Goal: Information Seeking & Learning: Learn about a topic

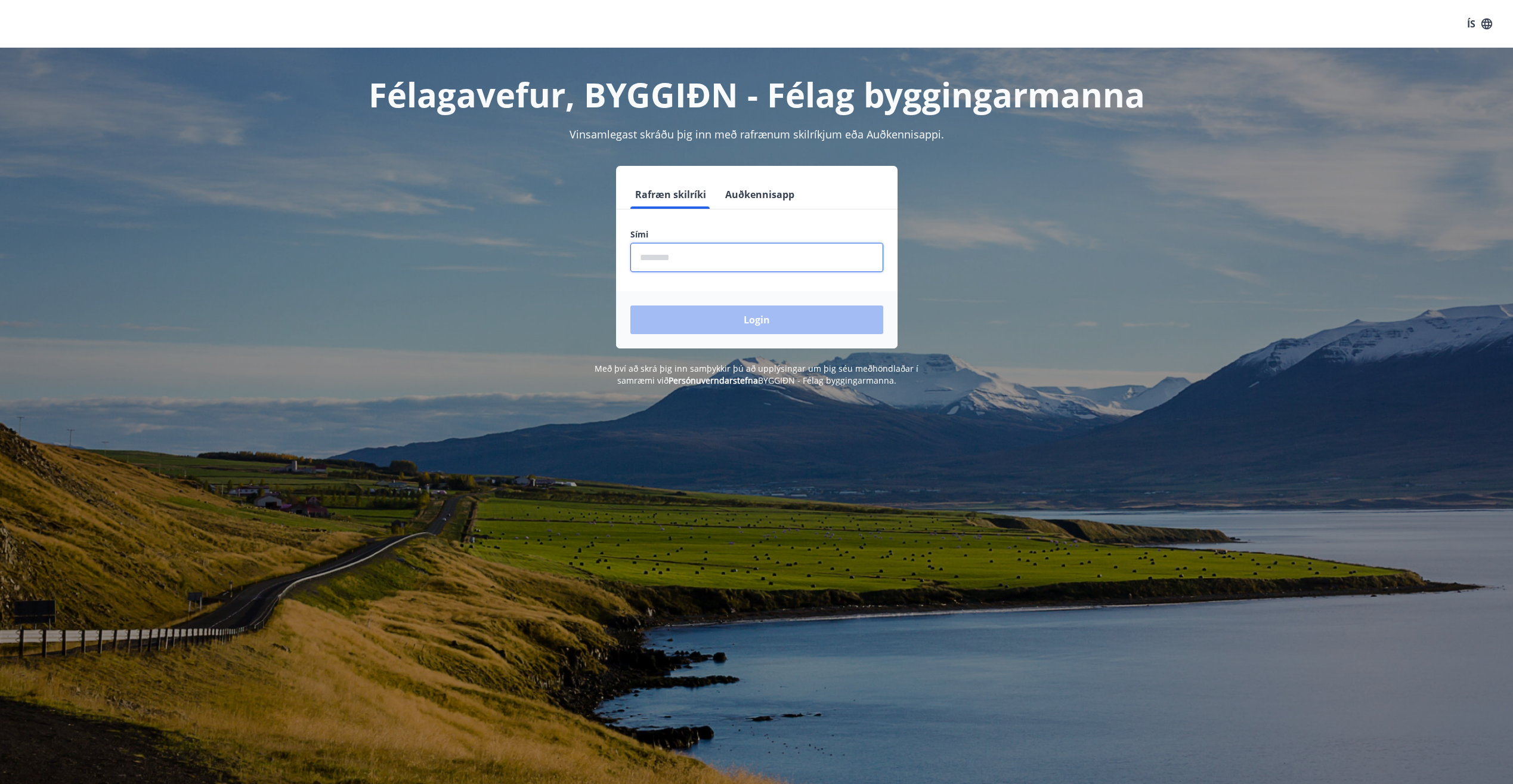
click at [751, 265] on input "phone" at bounding box center [757, 257] width 253 height 29
type input "********"
click at [752, 325] on button "Login" at bounding box center [757, 320] width 253 height 29
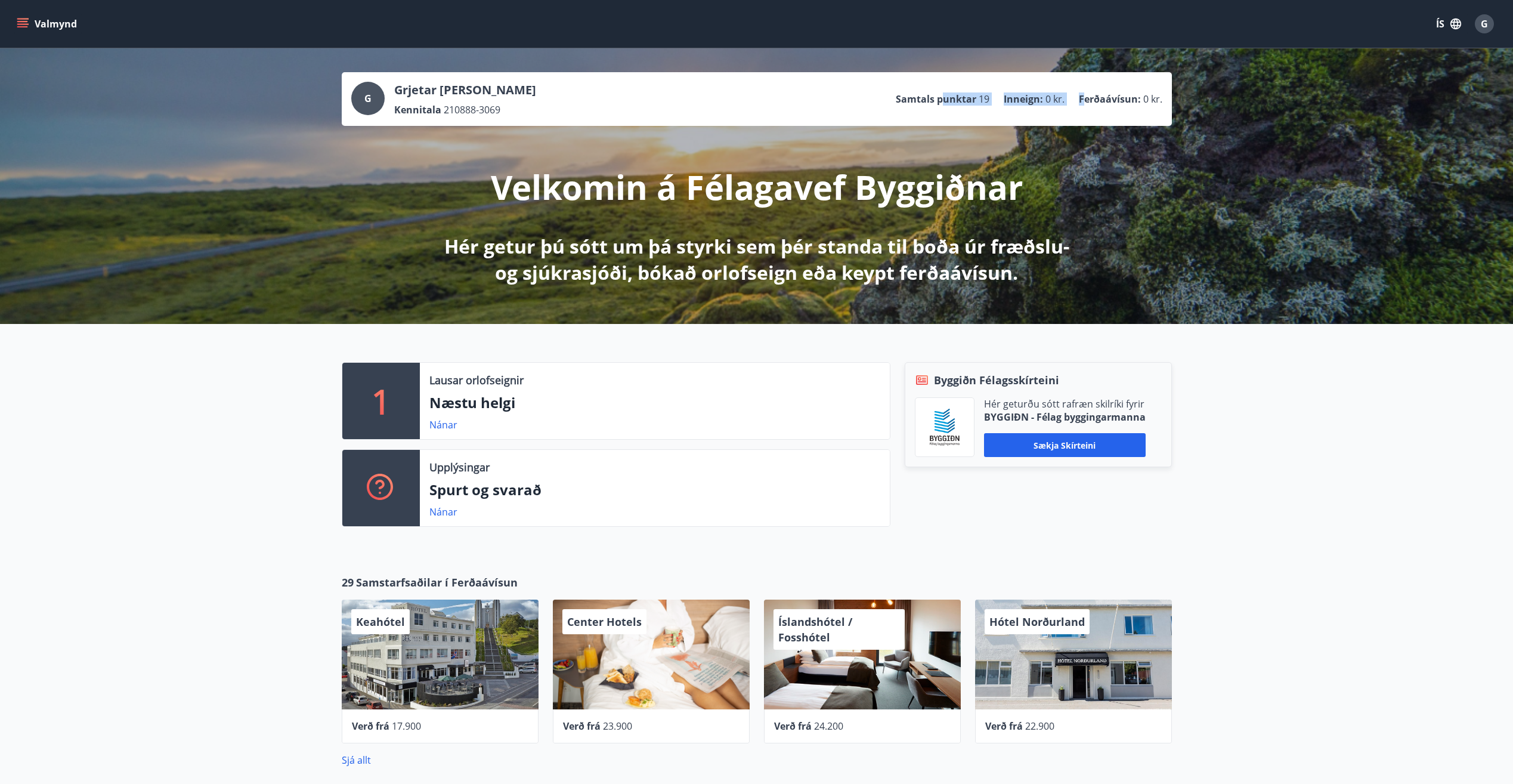
drag, startPoint x: 1087, startPoint y: 99, endPoint x: 942, endPoint y: 114, distance: 145.8
click at [942, 114] on div "[PERSON_NAME] [PERSON_NAME] Kennitala 210888-3069 Samtals punktar 19 Inneign : …" at bounding box center [757, 99] width 811 height 35
drag, startPoint x: 942, startPoint y: 114, endPoint x: 921, endPoint y: 106, distance: 22.5
click at [921, 106] on ul "Samtals punktar 19 Inneign : 0 kr. Ferðaávísun : 0 kr." at bounding box center [1029, 98] width 267 height 22
click at [1483, 24] on span "G" at bounding box center [1485, 24] width 7 height 13
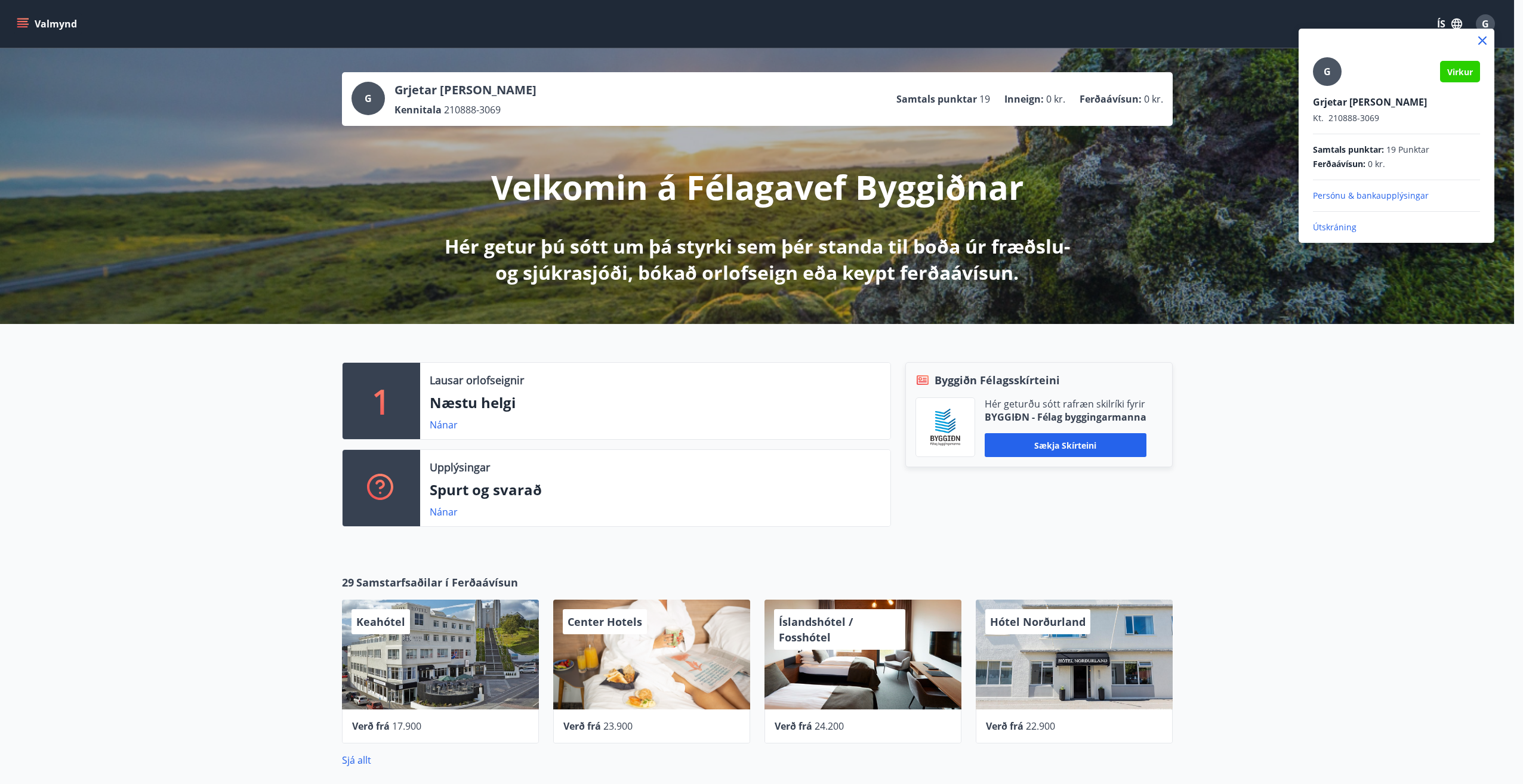
click at [635, 375] on div at bounding box center [761, 392] width 1523 height 784
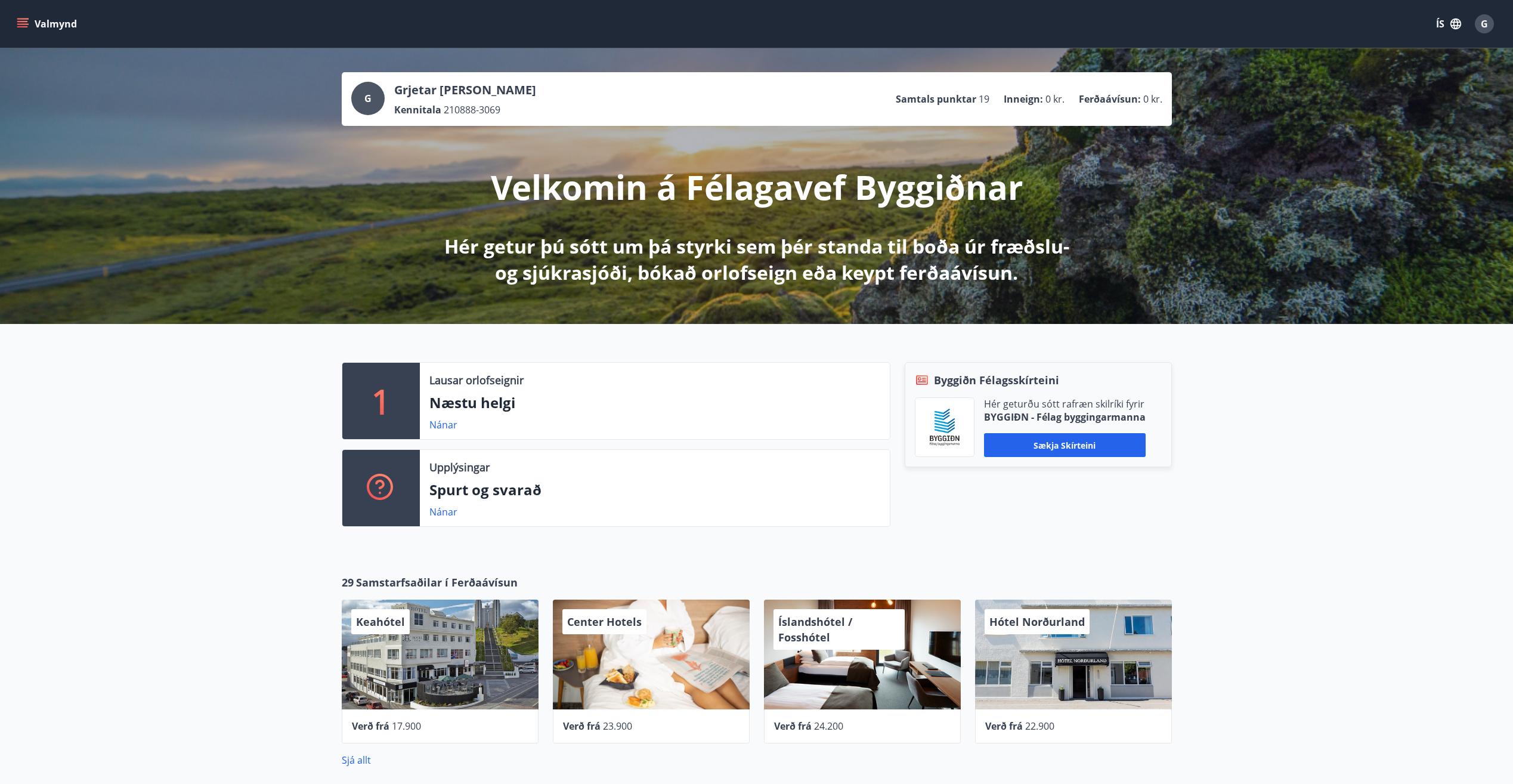
click at [31, 12] on div "Valmynd ÍS G" at bounding box center [756, 24] width 1485 height 29
click at [22, 22] on icon "menu" at bounding box center [22, 24] width 12 height 12
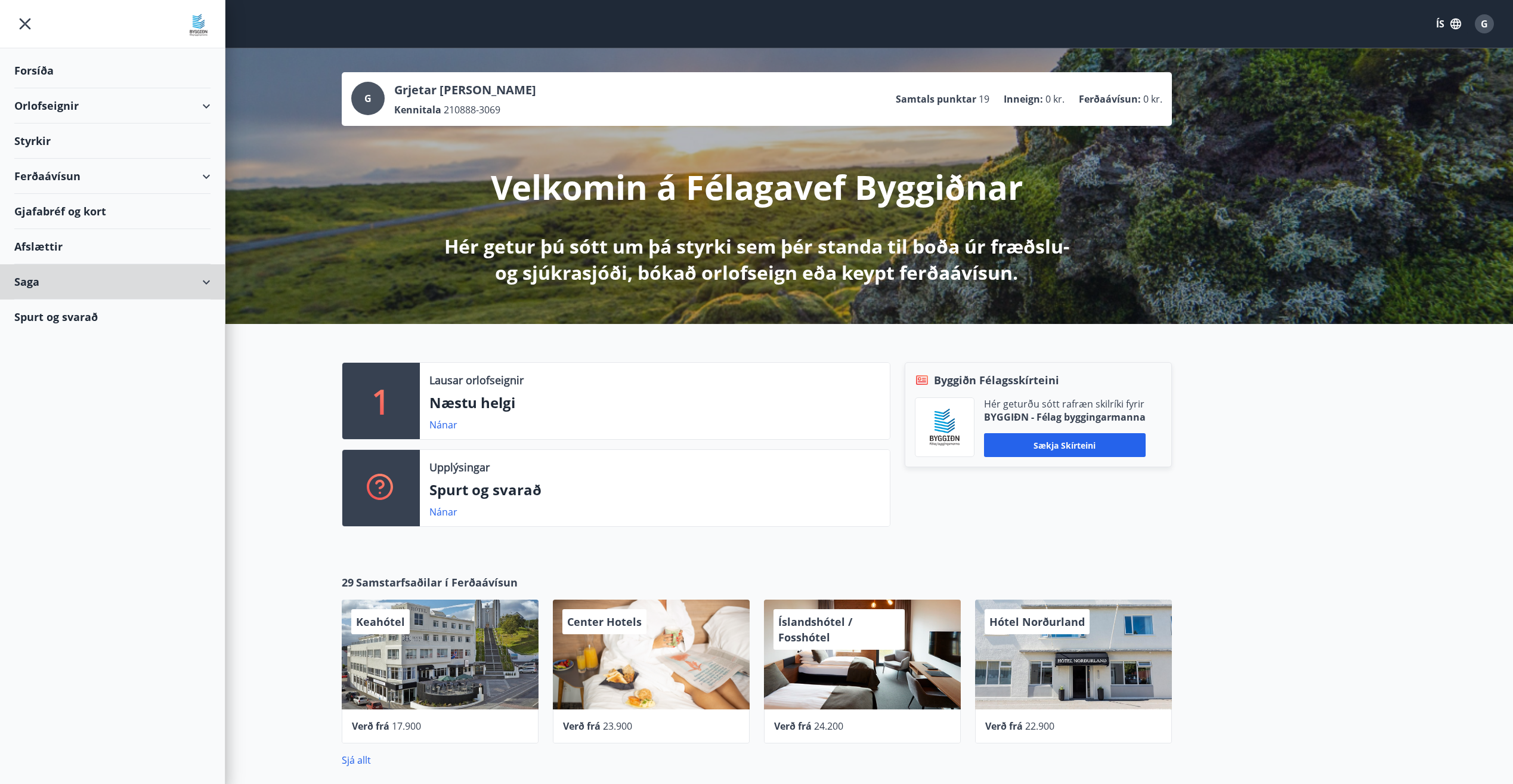
click at [90, 284] on div "Saga" at bounding box center [112, 281] width 196 height 35
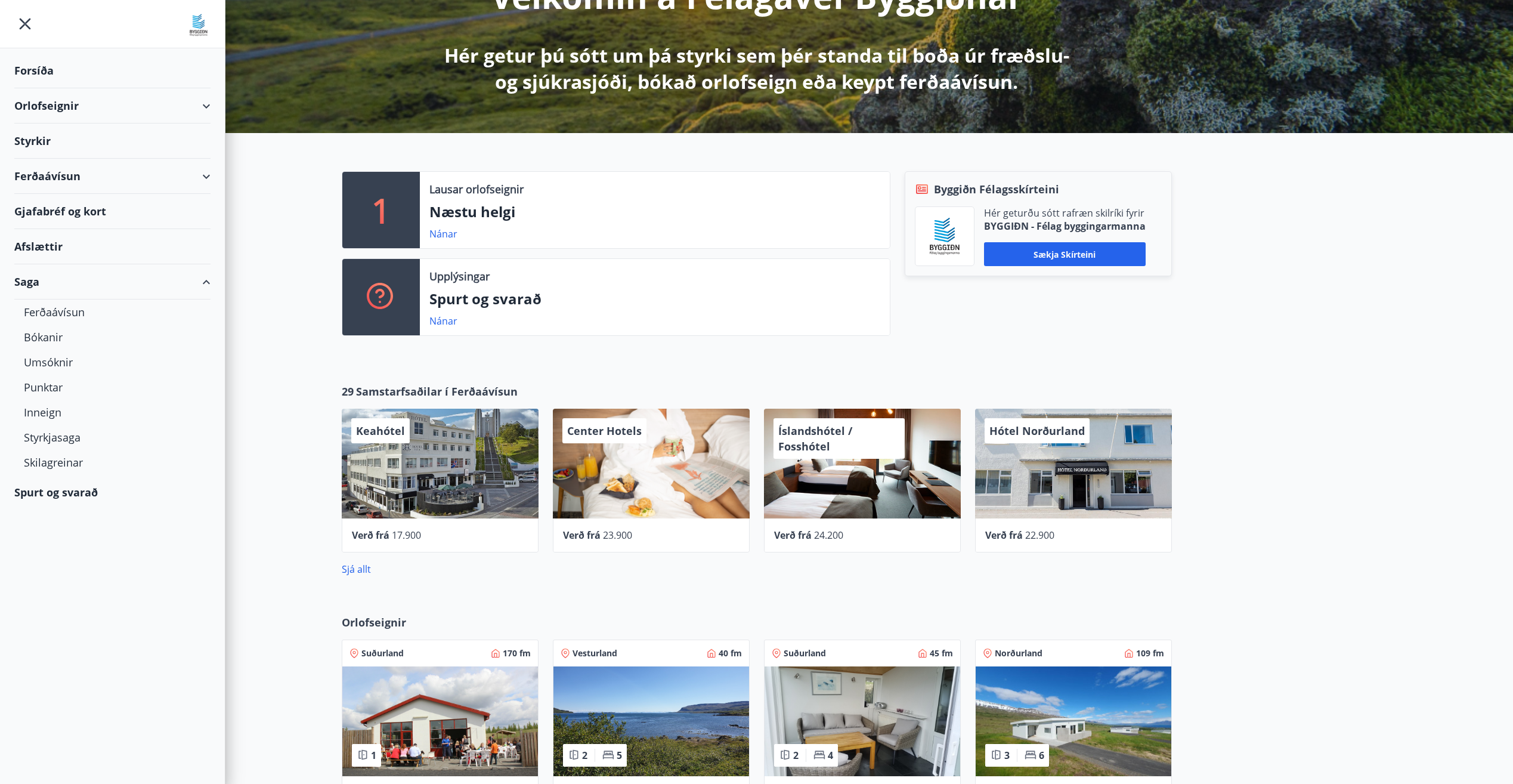
scroll to position [179, 0]
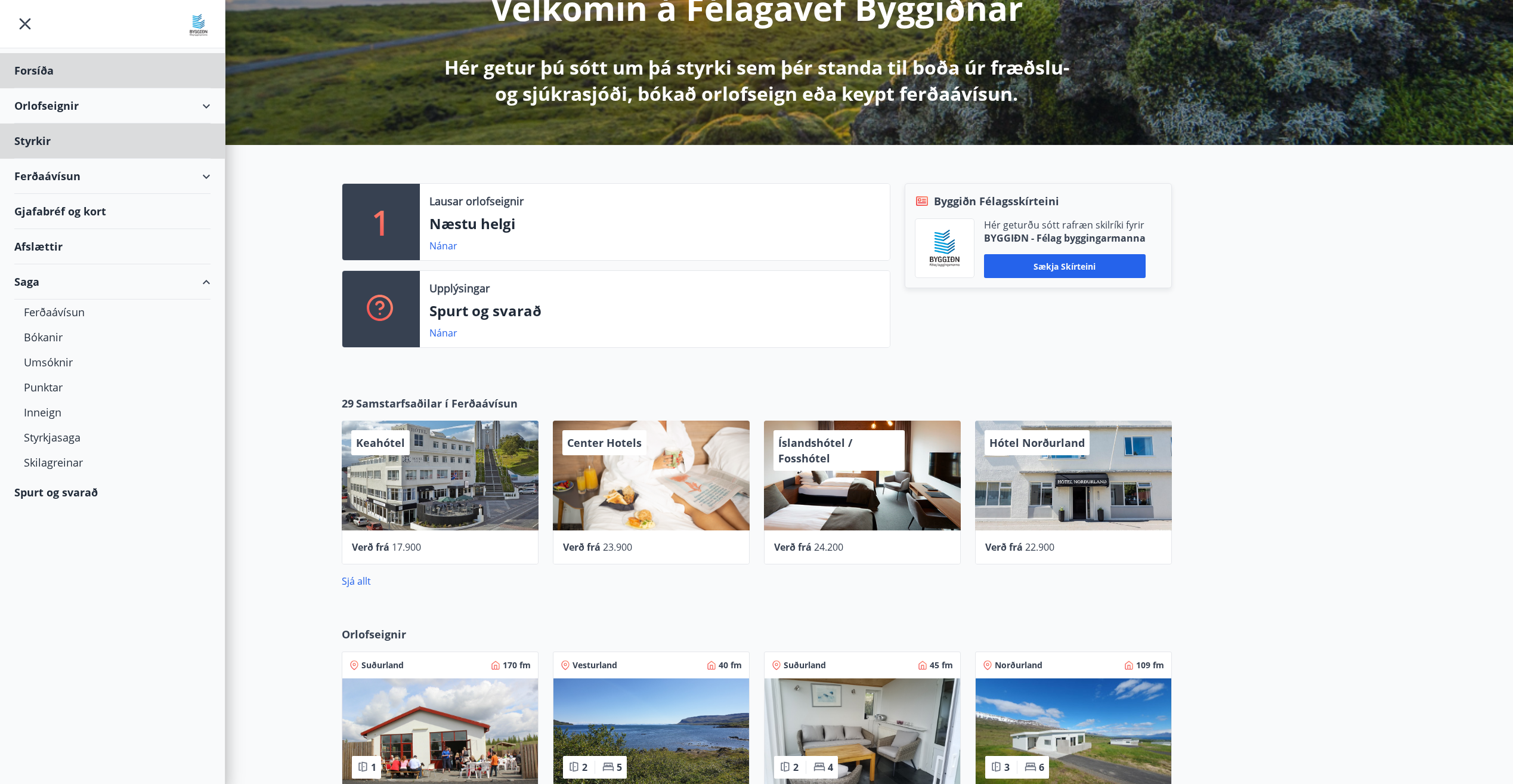
click at [87, 146] on div "Styrkir" at bounding box center [112, 141] width 196 height 35
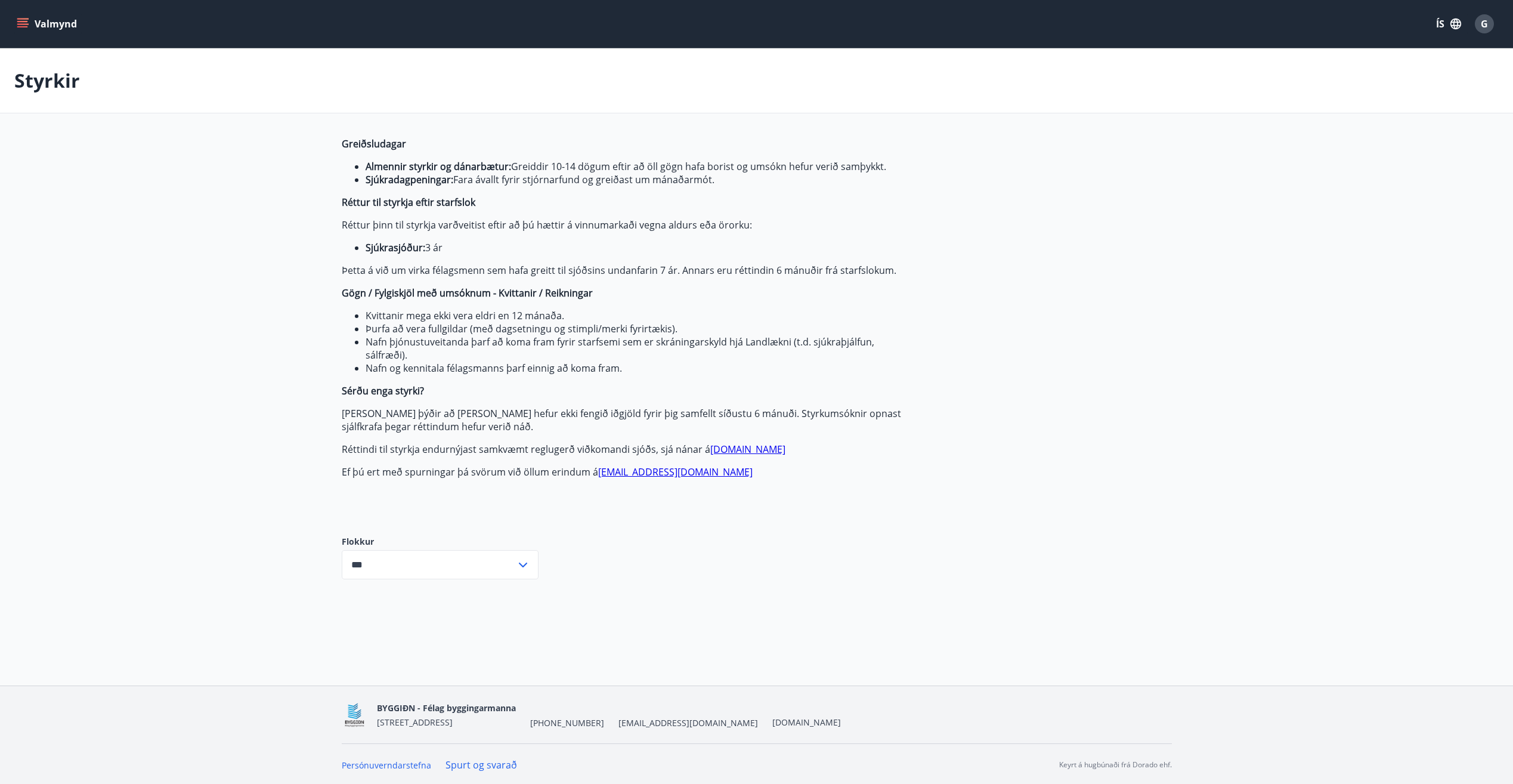
click at [425, 572] on input "***" at bounding box center [429, 564] width 174 height 29
click at [423, 561] on input "***" at bounding box center [429, 564] width 174 height 29
click at [401, 631] on li "Fræðslusjóður" at bounding box center [440, 633] width 196 height 22
type input "**********"
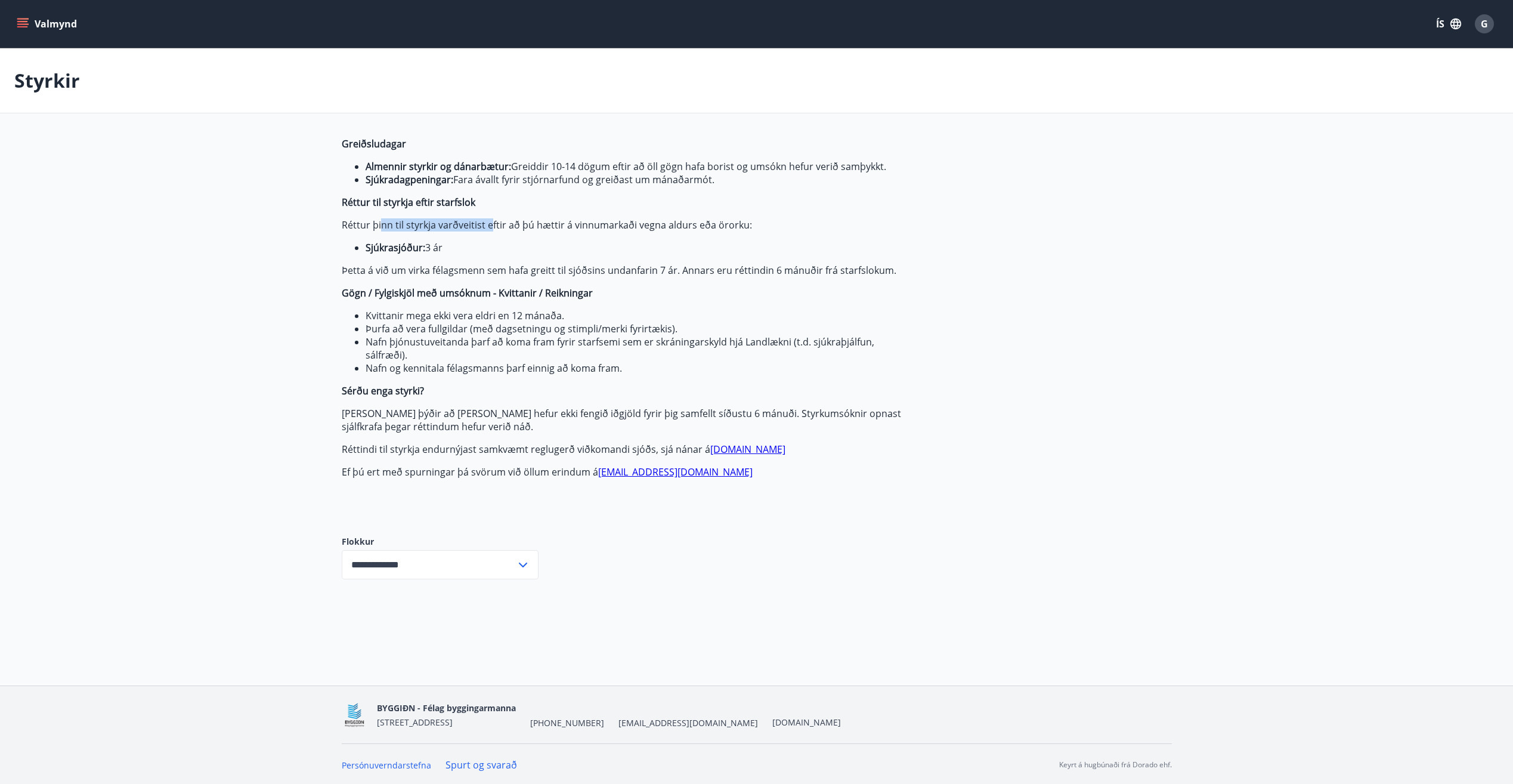
drag, startPoint x: 383, startPoint y: 221, endPoint x: 495, endPoint y: 221, distance: 112.0
click at [495, 221] on p "Réttur þinn til styrkja varðveitist eftir að þú hættir á vinnumarkaði vegna ald…" at bounding box center [623, 225] width 563 height 13
click at [496, 221] on p "Réttur þinn til styrkja varðveitist eftir að þú hættir á vinnumarkaði vegna ald…" at bounding box center [623, 225] width 563 height 13
drag, startPoint x: 407, startPoint y: 219, endPoint x: 550, endPoint y: 218, distance: 143.0
click at [550, 218] on p "Réttur þinn til styrkja varðveitist eftir að þú hættir á vinnumarkaði vegna ald…" at bounding box center [623, 225] width 563 height 13
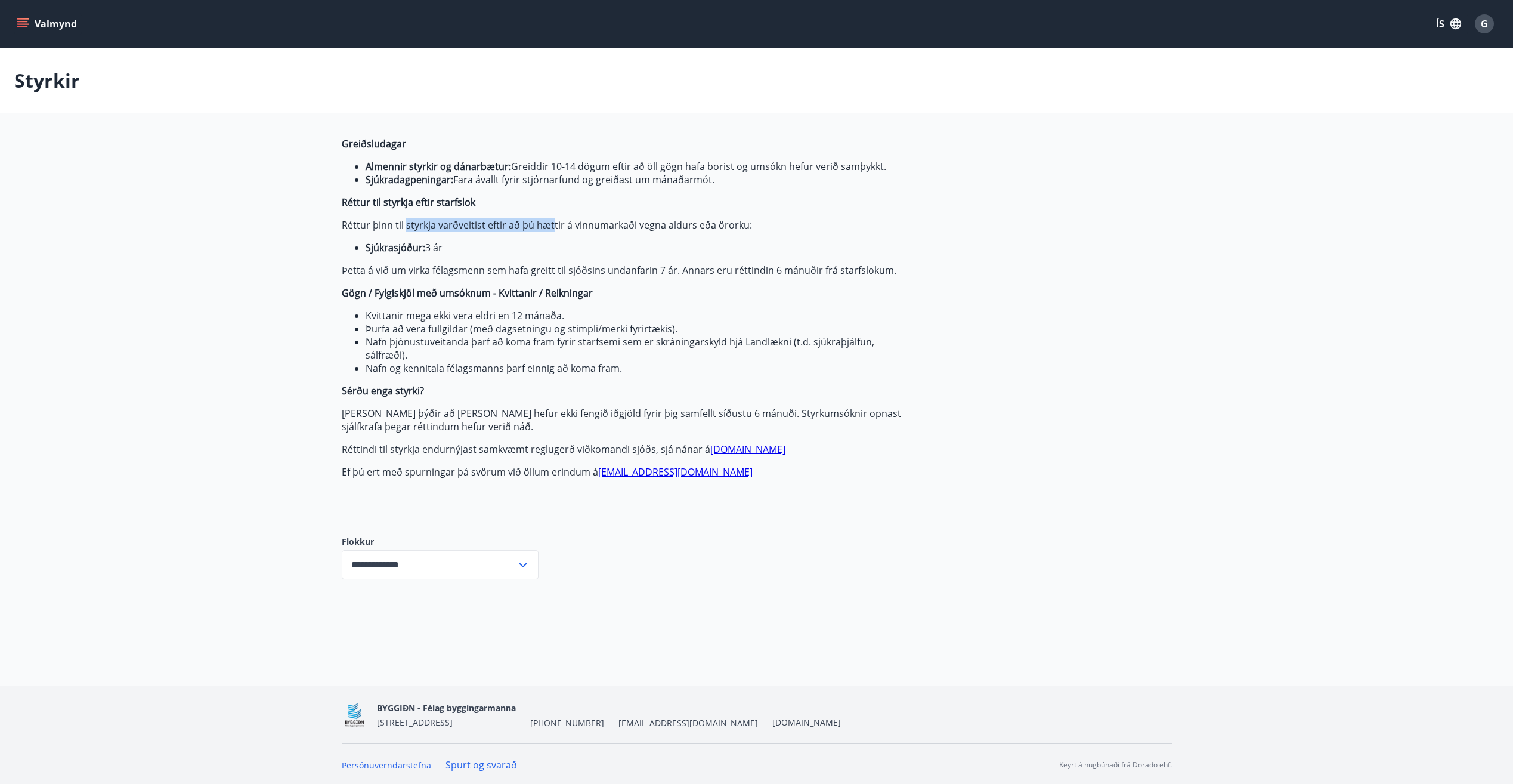
click at [550, 219] on p "Réttur þinn til styrkja varðveitist eftir að þú hættir á vinnumarkaði vegna ald…" at bounding box center [623, 225] width 563 height 13
click at [410, 566] on input "**********" at bounding box center [429, 564] width 174 height 29
click at [448, 490] on div "Greiðsludagar Almennir styrkir og dánarbætur: Greiddir 10-14 dögum eftir að öll…" at bounding box center [623, 327] width 563 height 380
click at [448, 520] on div "**********" at bounding box center [440, 557] width 197 height 81
click at [263, 529] on main "Styrkir Greiðsludagar Almennir styrkir og dánarbætur: Greiddir 10-14 dögum efti…" at bounding box center [756, 323] width 1513 height 550
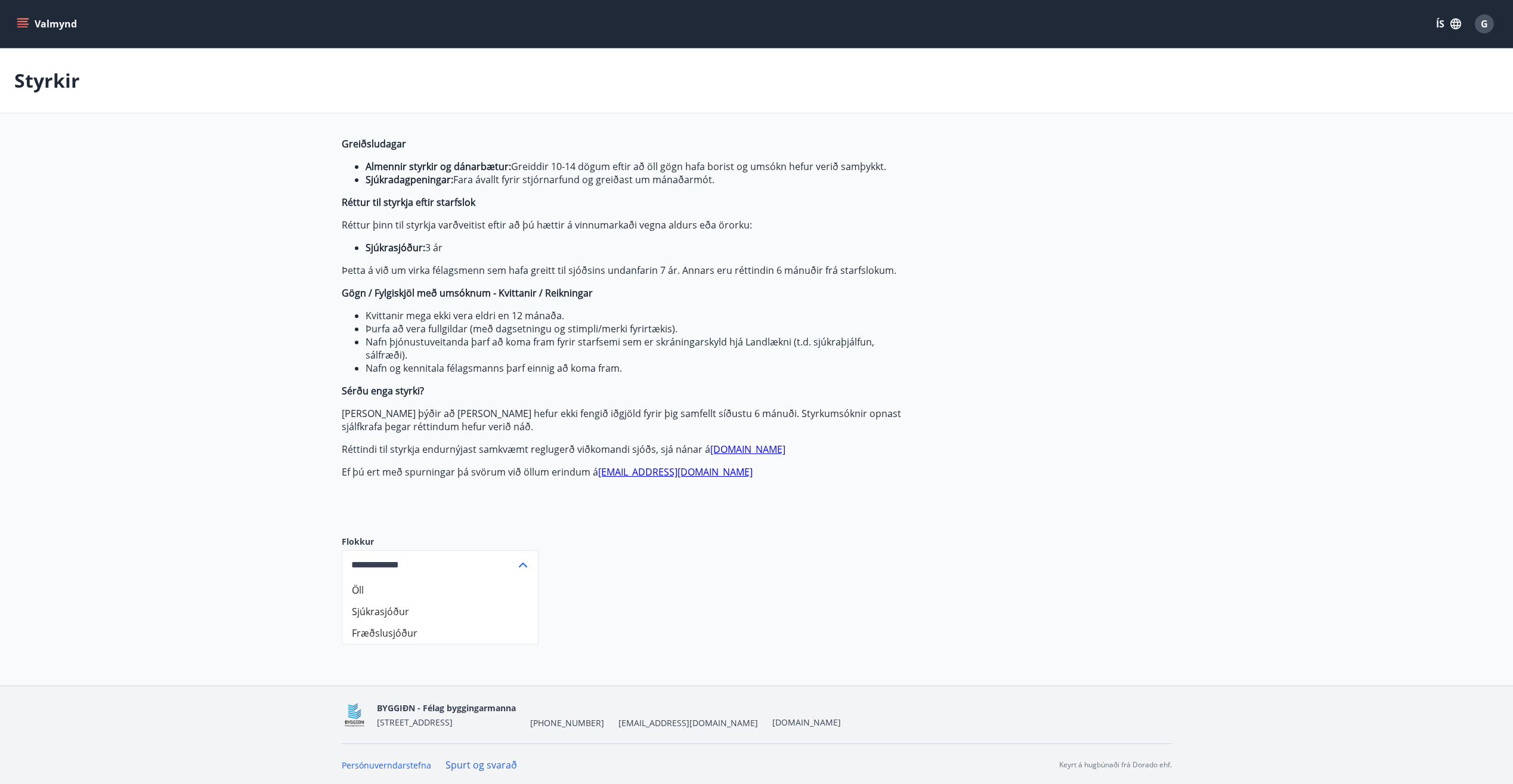
click at [119, 192] on main "Styrkir Greiðsludagar Almennir styrkir og dánarbætur: Greiddir 10-14 dögum efti…" at bounding box center [756, 323] width 1513 height 550
click at [349, 347] on ul "Kvittanir mega ekki vera eldri en 12 mánaða. Þurfa að vera fullgildar (með dags…" at bounding box center [623, 341] width 563 height 66
click at [1099, 240] on div "Greiðsludagar Almennir styrkir og dánarbætur: Greiddir 10-14 dögum eftir að öll…" at bounding box center [757, 367] width 830 height 461
click at [1487, 24] on span "G" at bounding box center [1485, 24] width 7 height 13
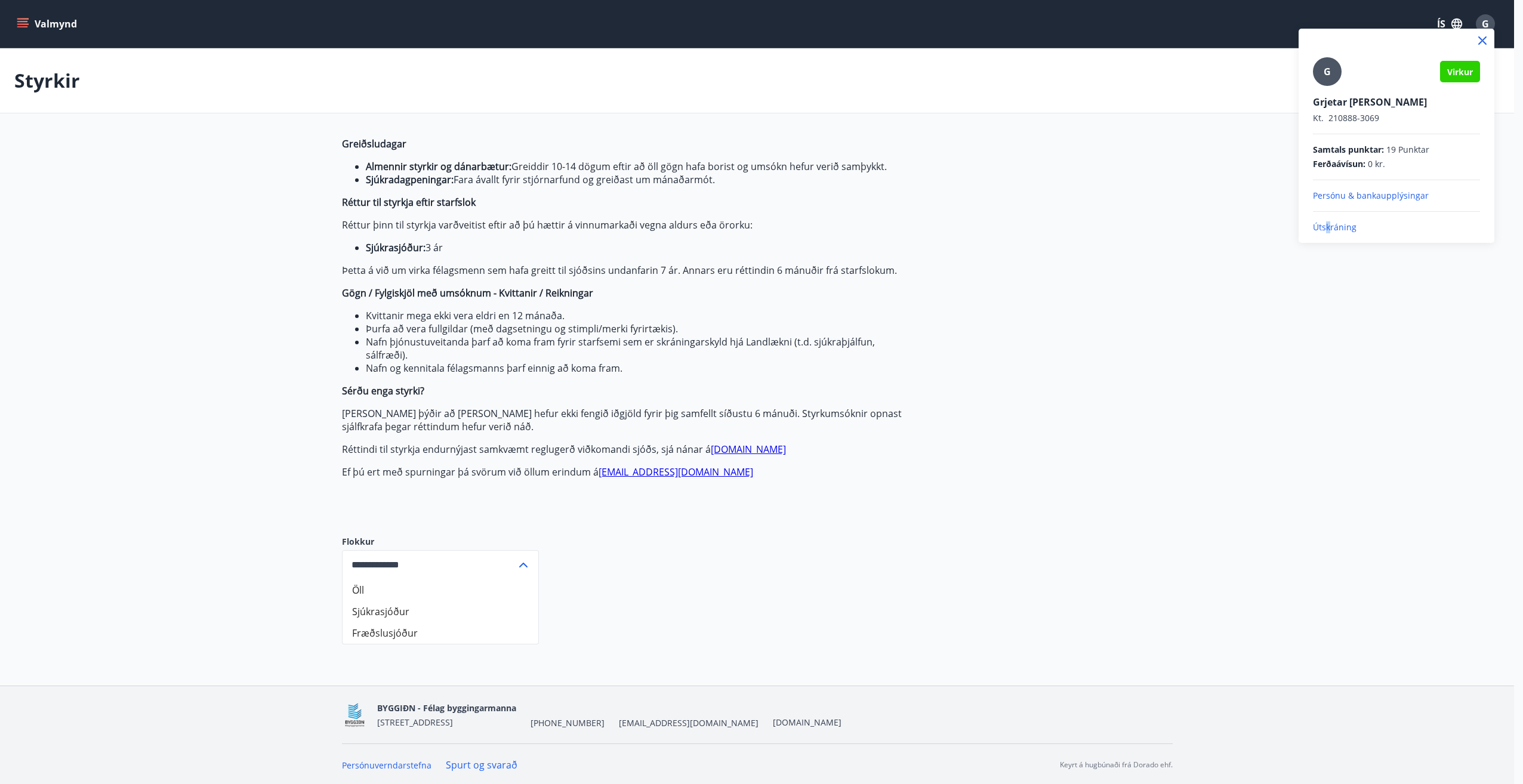
click at [1328, 231] on p "Útskráning" at bounding box center [1396, 227] width 167 height 12
drag, startPoint x: 1328, startPoint y: 231, endPoint x: 1336, endPoint y: 244, distance: 15.3
click at [1336, 244] on div at bounding box center [761, 392] width 1523 height 784
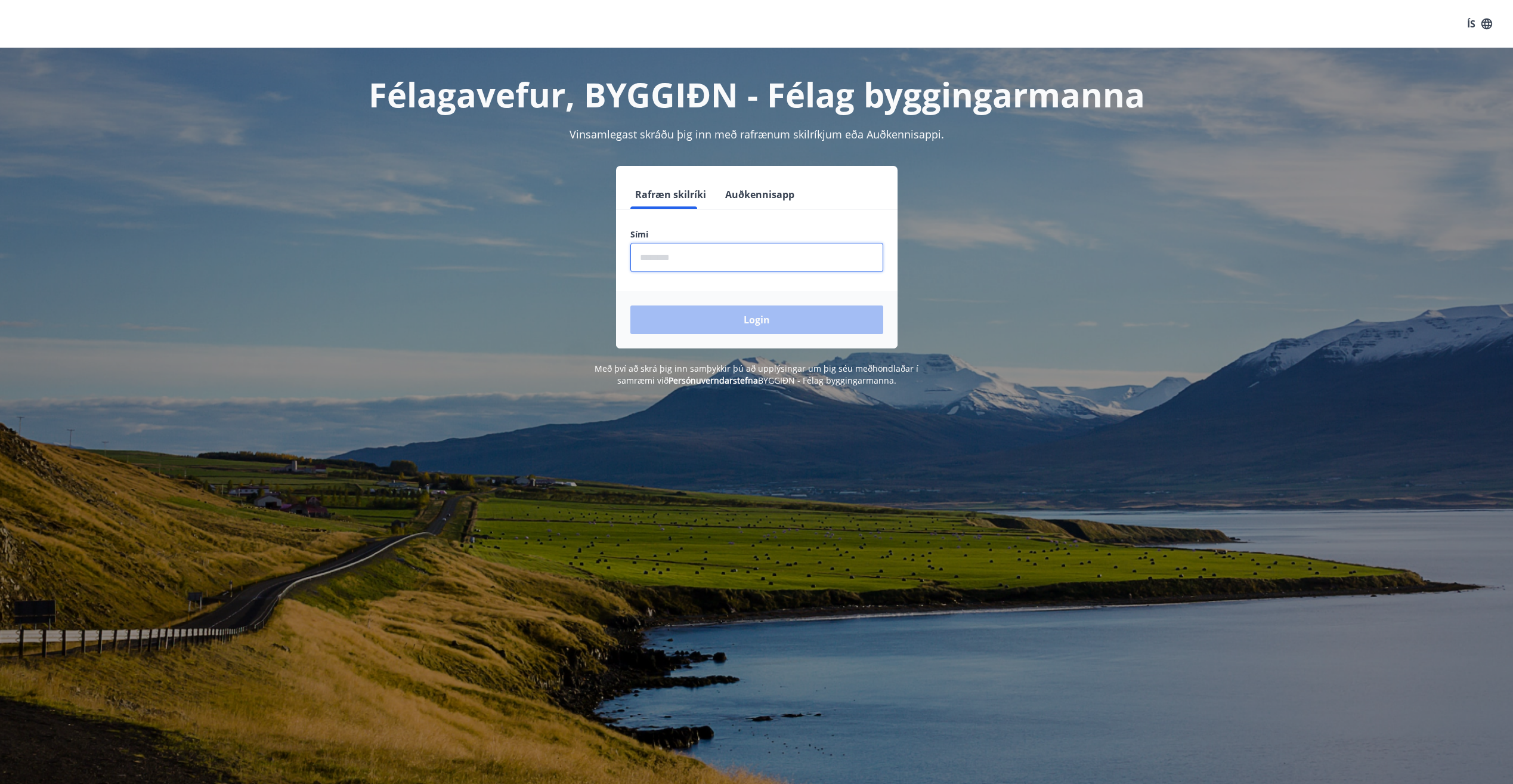
click at [790, 255] on input "phone" at bounding box center [757, 257] width 253 height 29
type input "********"
click at [741, 312] on button "Login" at bounding box center [757, 320] width 253 height 29
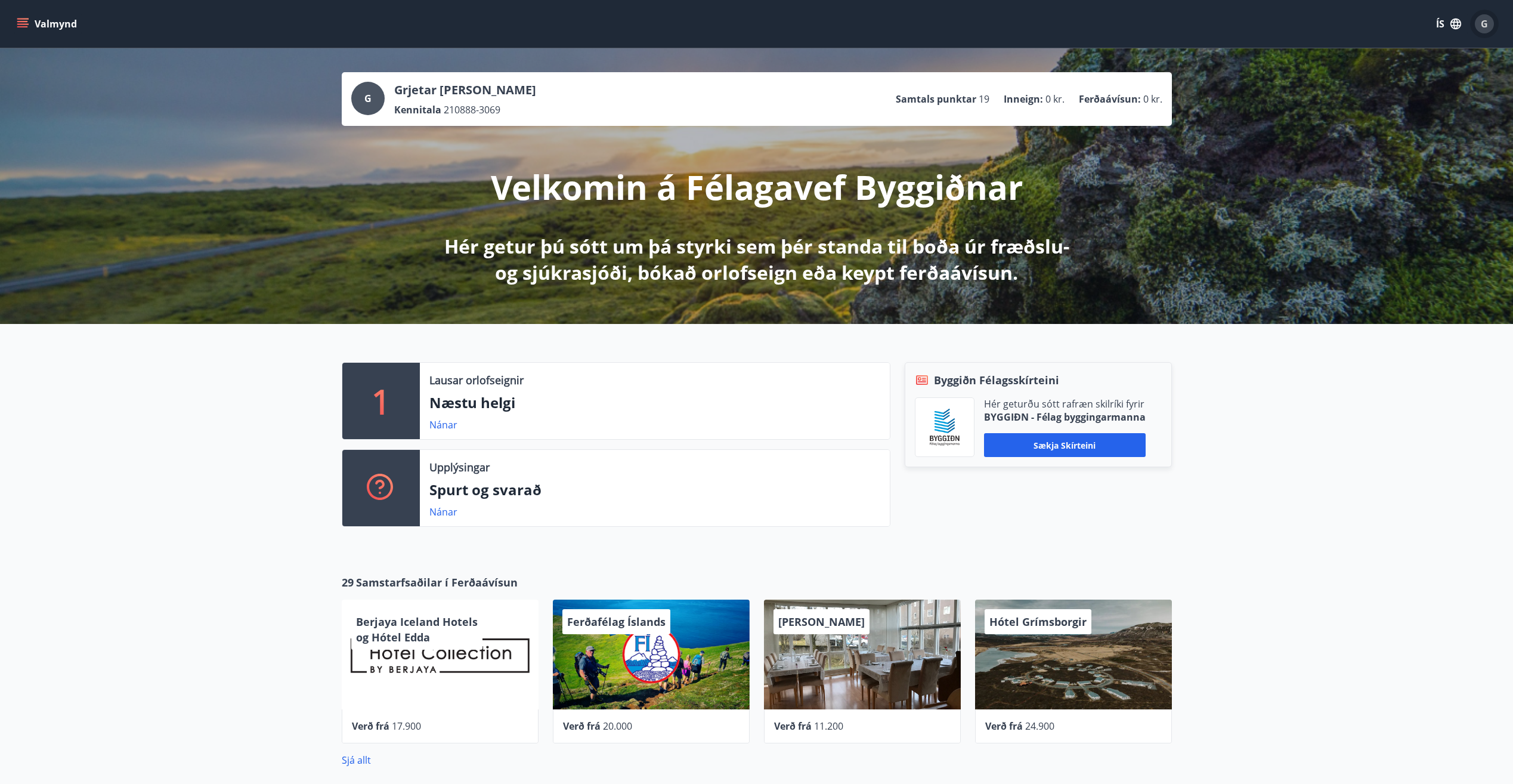
click at [1486, 27] on span "G" at bounding box center [1485, 24] width 7 height 13
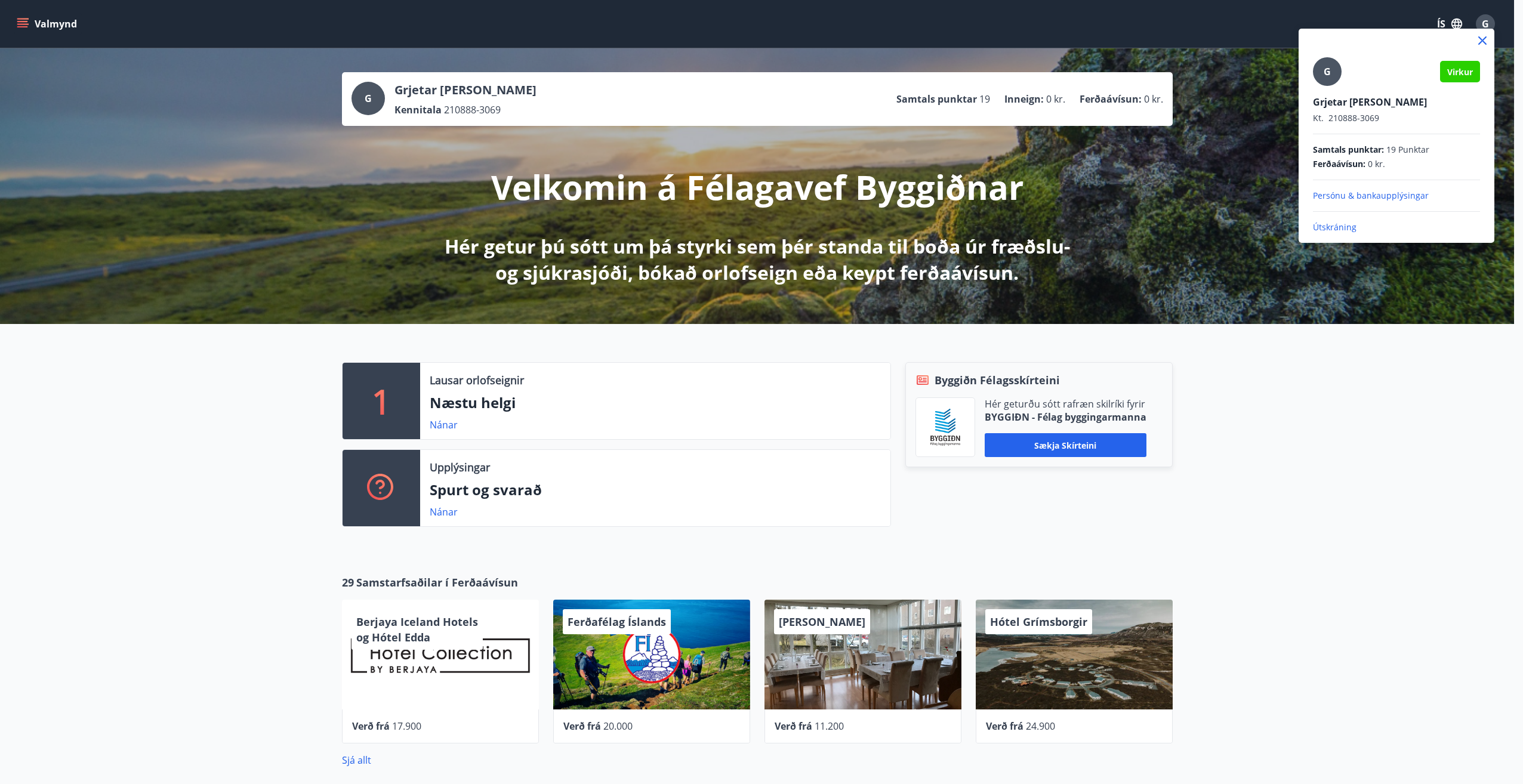
click at [1456, 68] on span "Virkur" at bounding box center [1459, 72] width 25 height 12
click at [1333, 66] on div "G" at bounding box center [1327, 72] width 29 height 29
click at [1333, 88] on input "G" at bounding box center [1393, 93] width 162 height 12
click at [1377, 197] on p "Persónu & bankaupplýsingar" at bounding box center [1396, 195] width 167 height 12
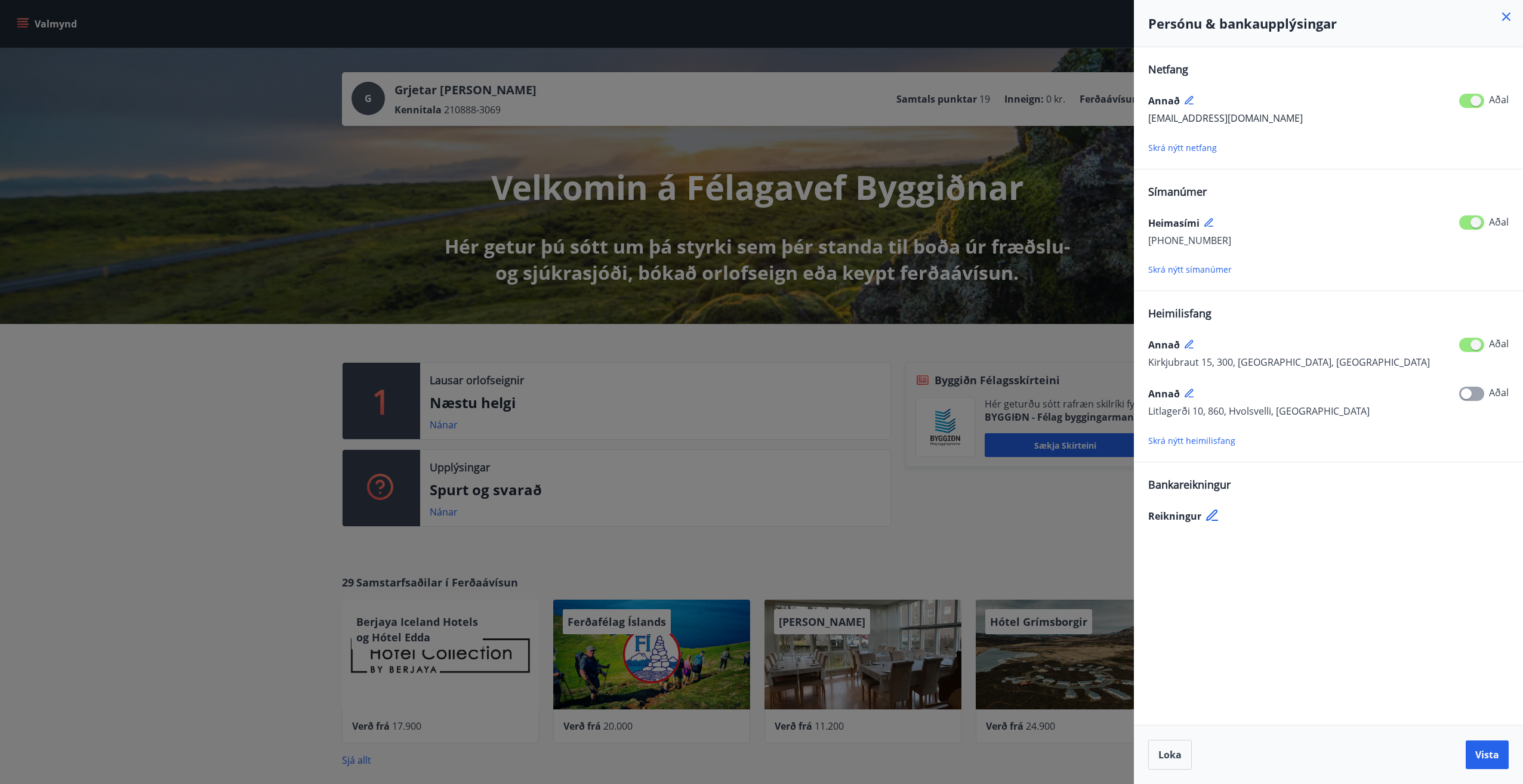
click at [897, 335] on div at bounding box center [761, 392] width 1523 height 784
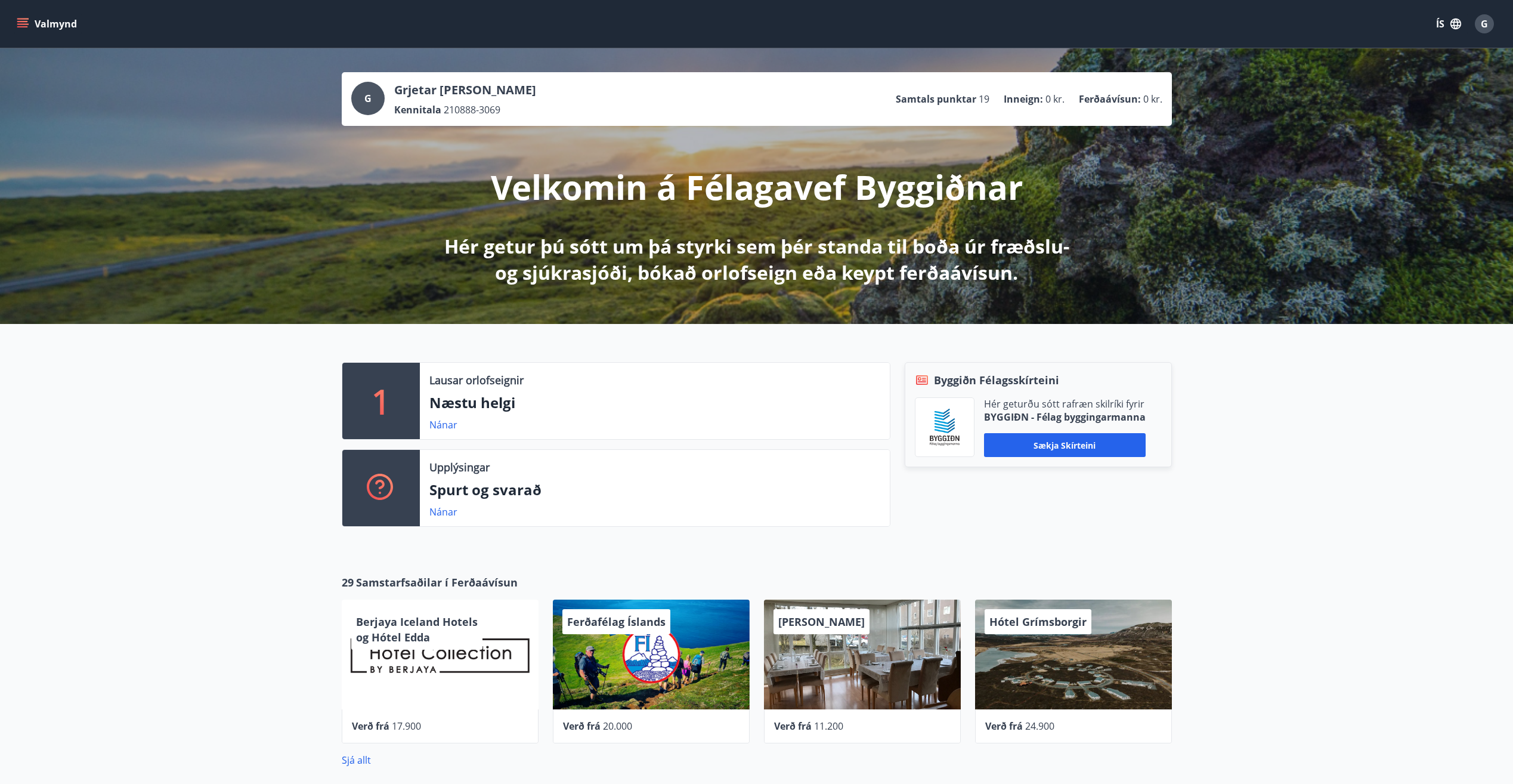
click at [1483, 41] on div "Valmynd ÍS G" at bounding box center [756, 24] width 1513 height 48
click at [1488, 34] on button "G" at bounding box center [1485, 24] width 29 height 29
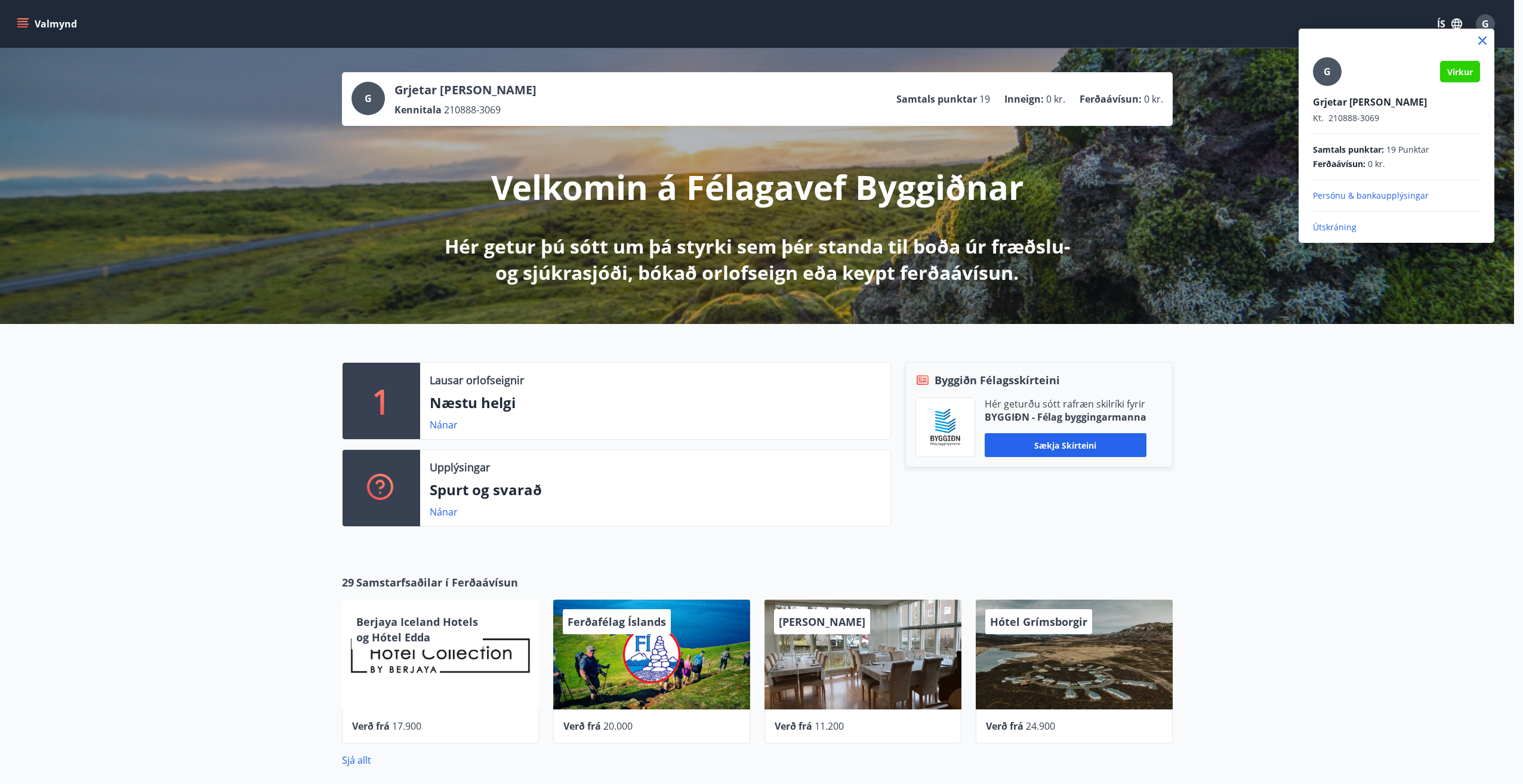
click at [1329, 77] on span "G" at bounding box center [1327, 72] width 7 height 13
click at [1329, 88] on input "G" at bounding box center [1393, 93] width 162 height 12
click at [28, 23] on div at bounding box center [761, 392] width 1523 height 784
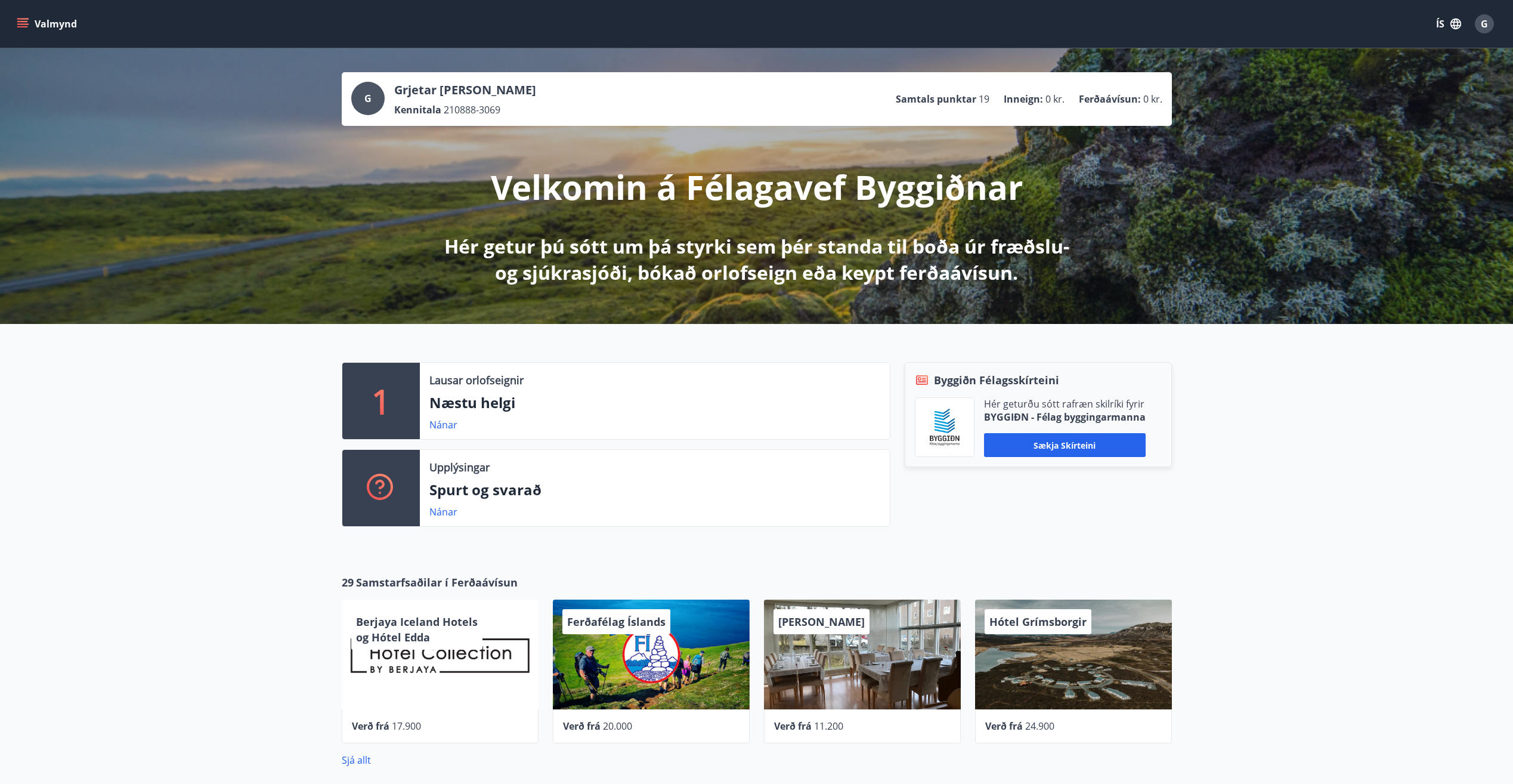
click at [28, 23] on icon "menu" at bounding box center [22, 24] width 12 height 12
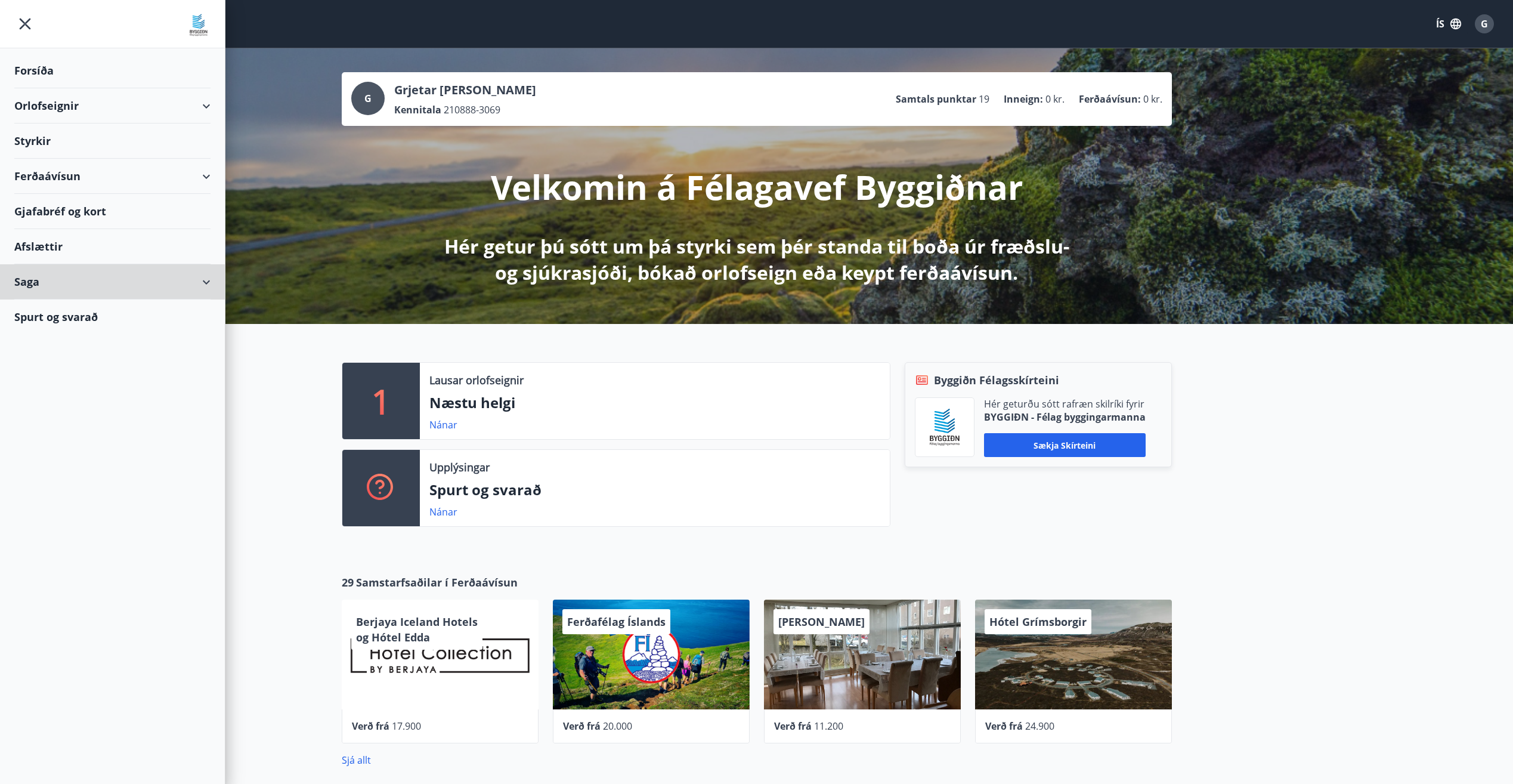
click at [111, 288] on div "Saga" at bounding box center [112, 281] width 196 height 35
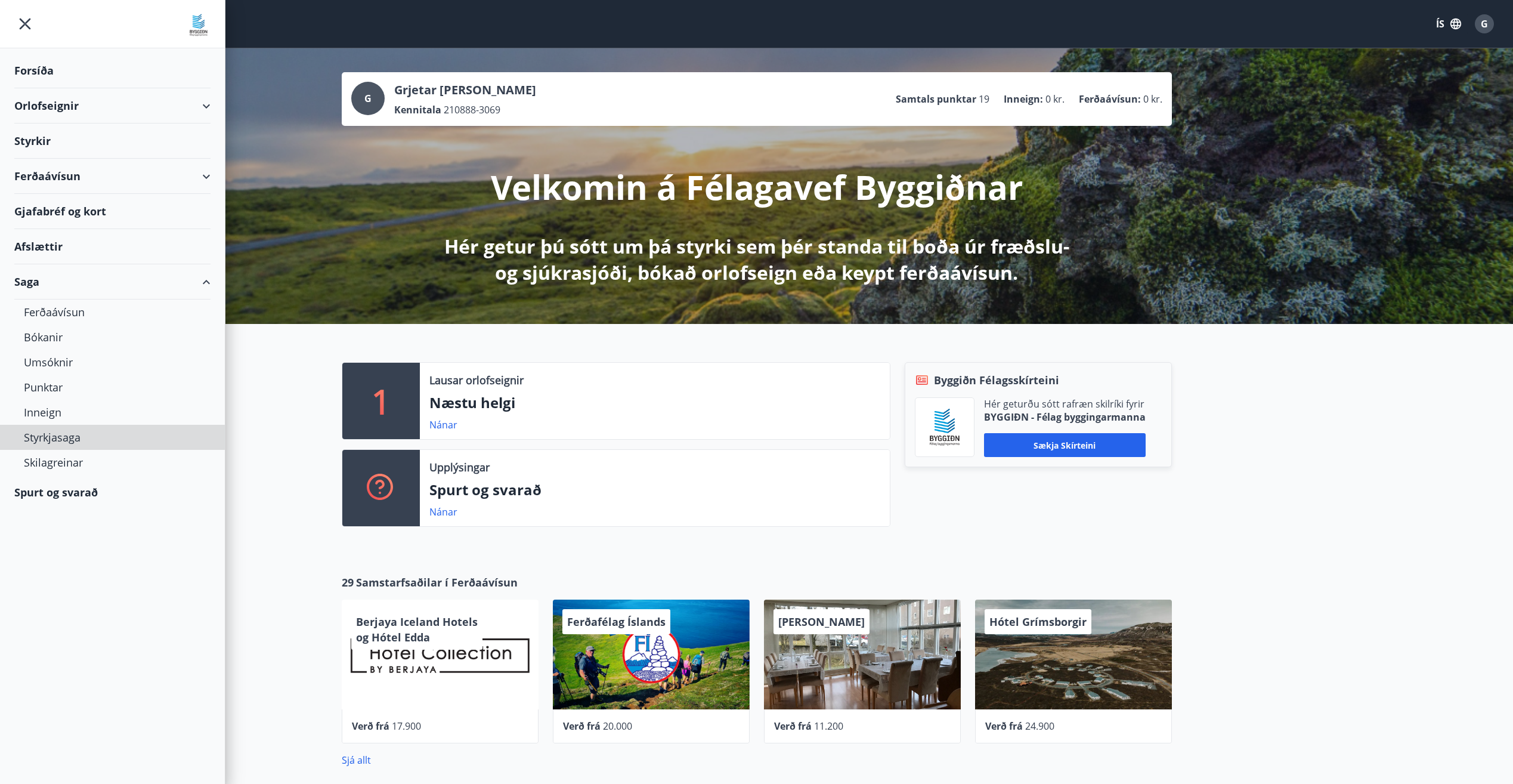
click at [61, 430] on div "Styrkjasaga" at bounding box center [112, 437] width 177 height 25
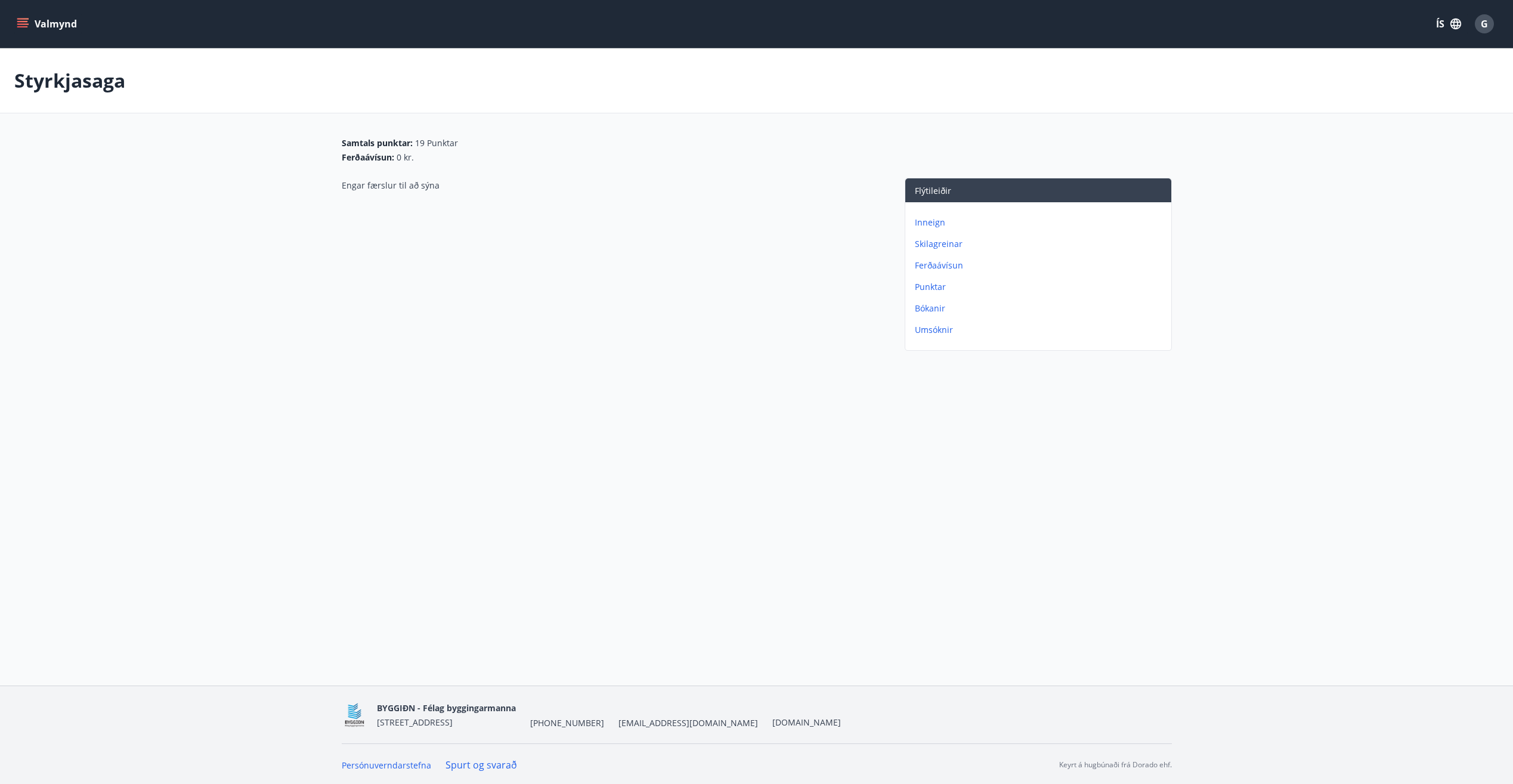
click at [24, 26] on icon "menu" at bounding box center [22, 27] width 11 height 1
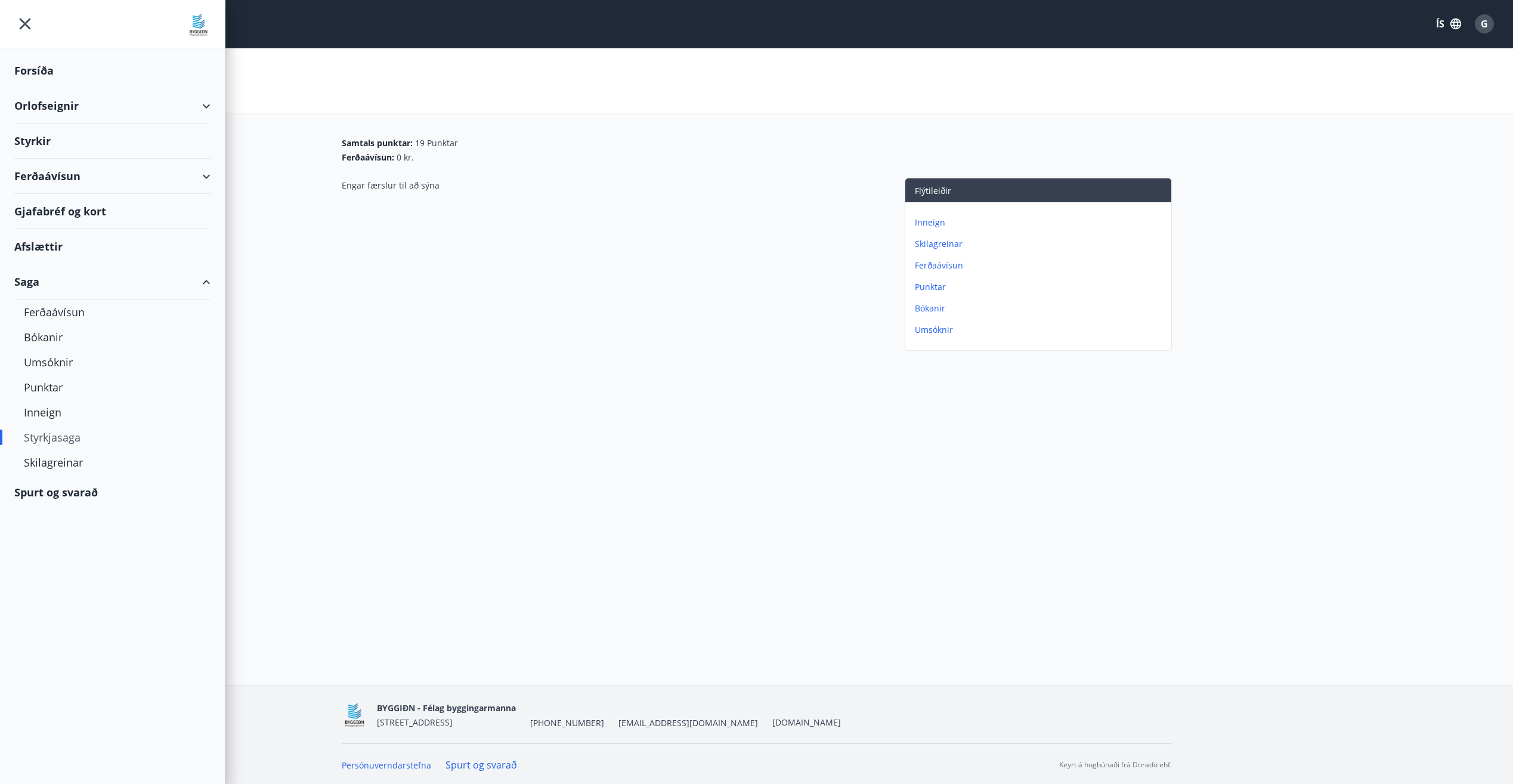
click at [49, 419] on div "Inneign" at bounding box center [112, 412] width 177 height 25
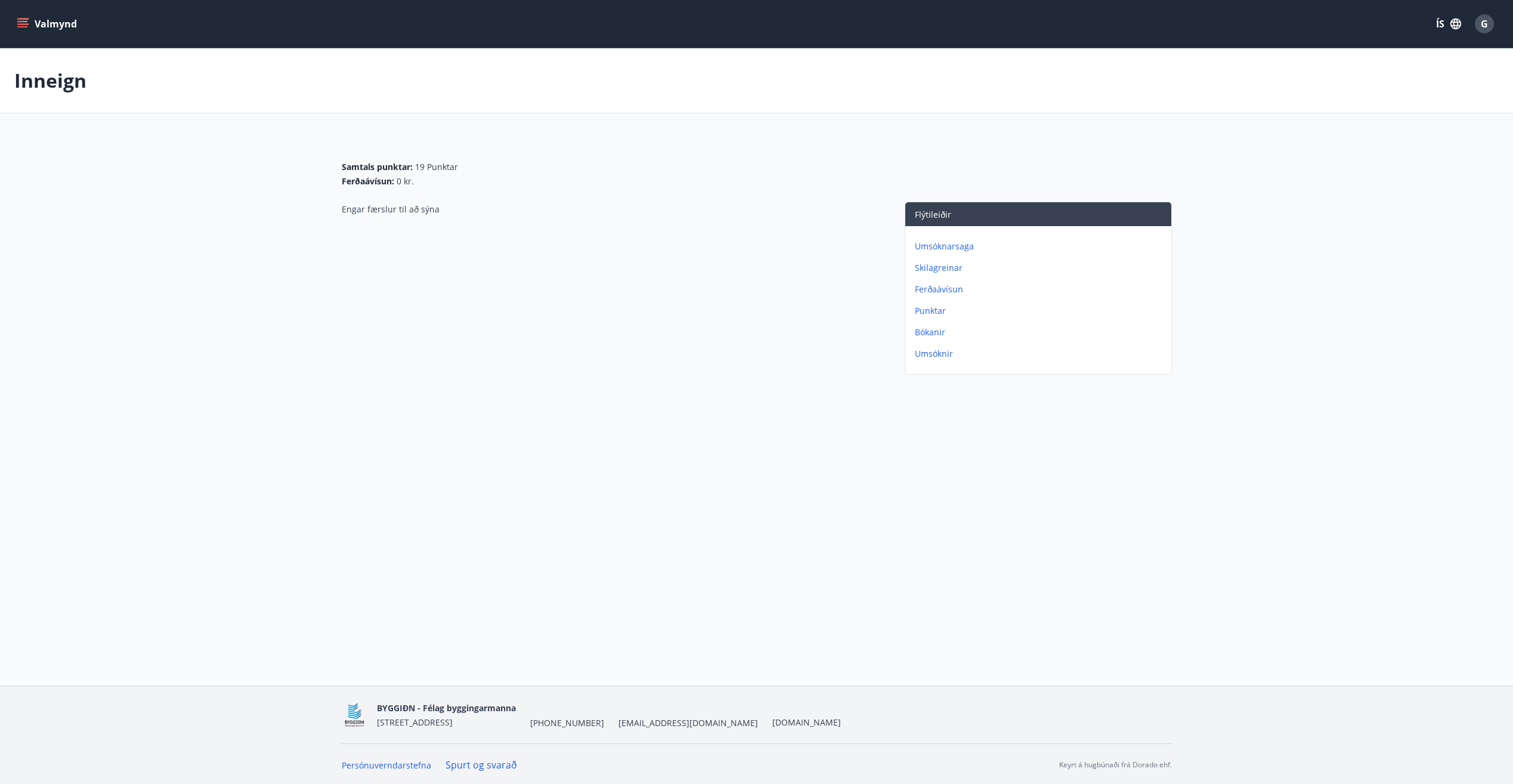
click at [27, 27] on icon "menu" at bounding box center [22, 27] width 11 height 1
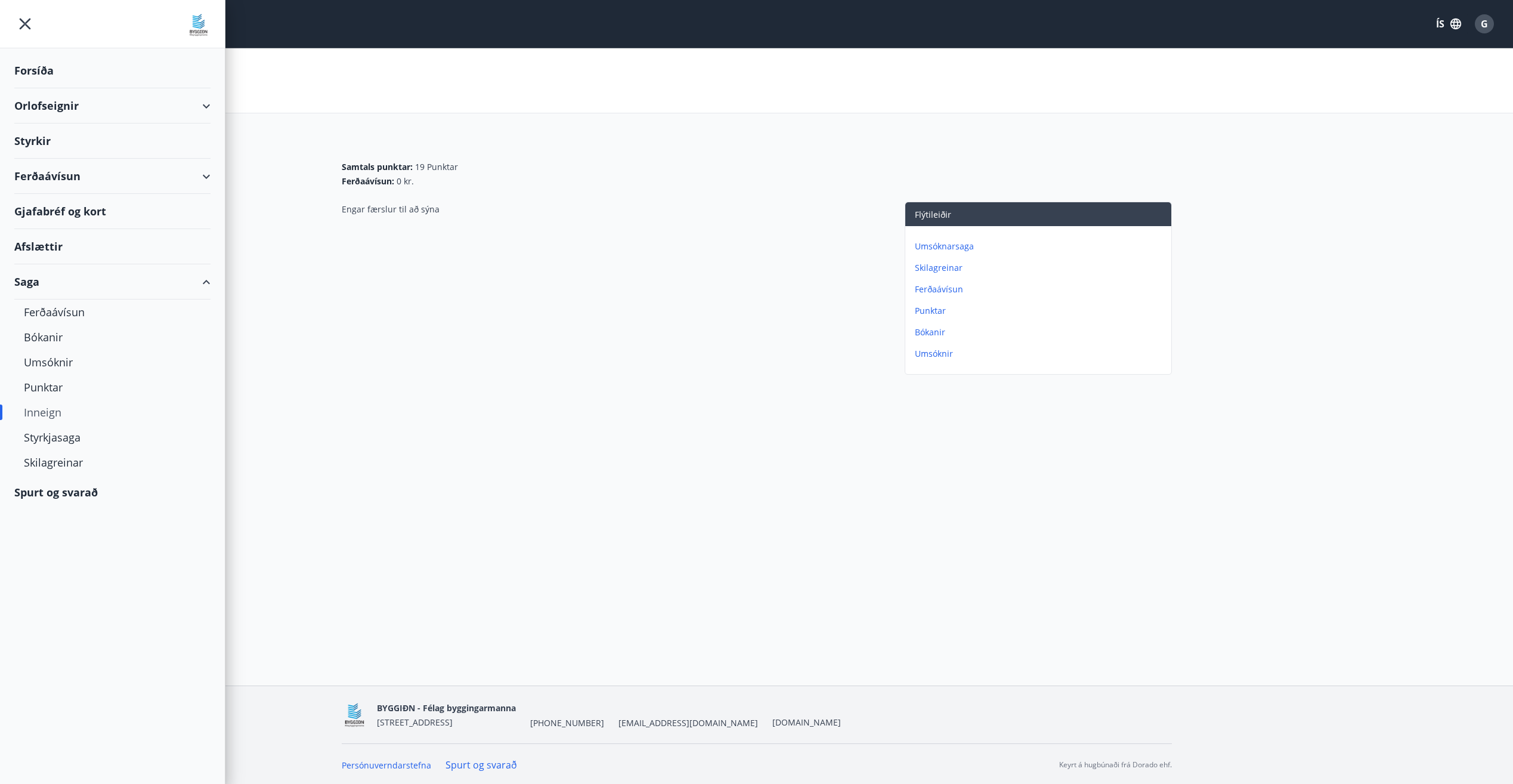
click at [72, 461] on div "Skilagreinar" at bounding box center [112, 462] width 177 height 25
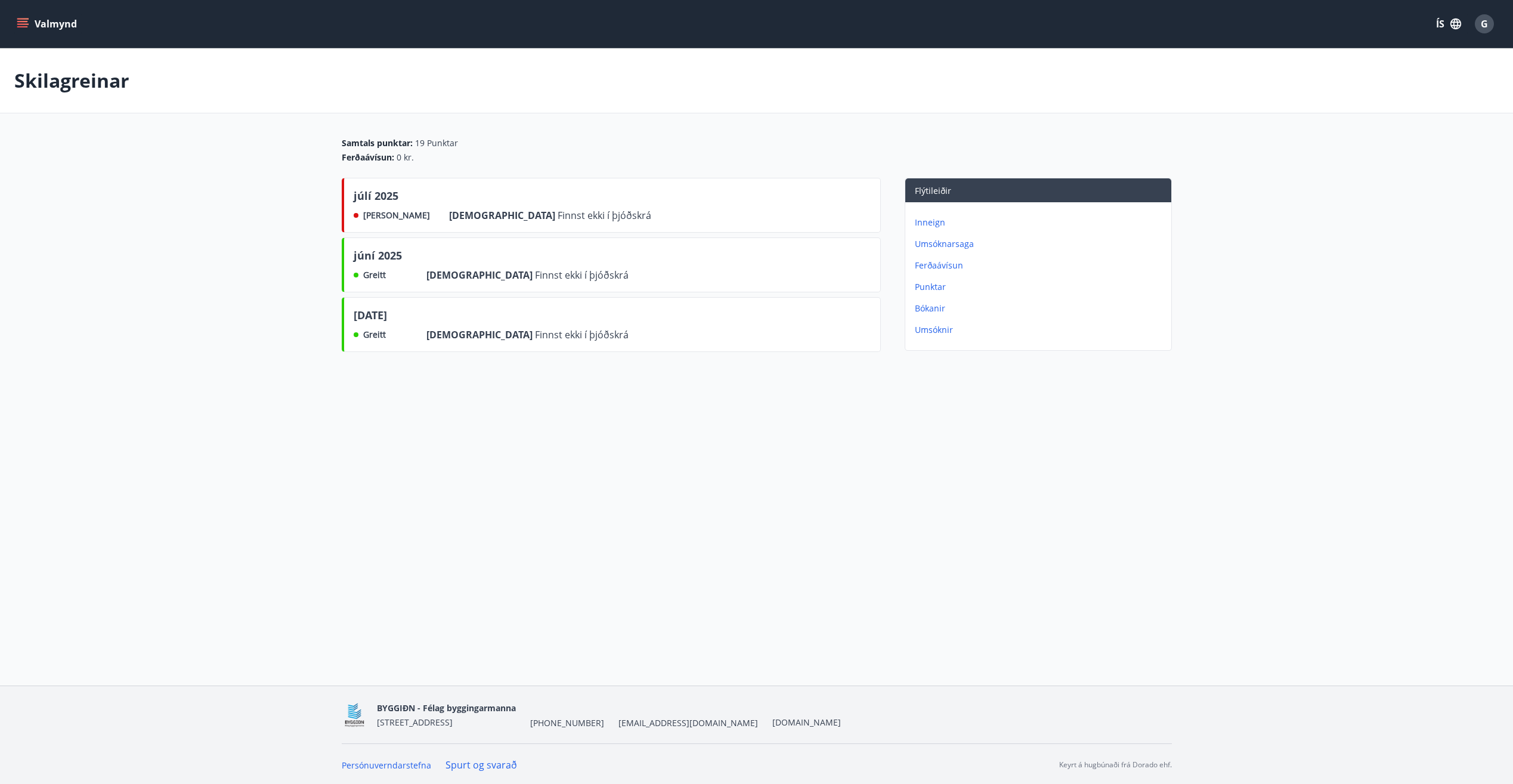
click at [535, 335] on span "Finnst ekki í þjóðskrá" at bounding box center [581, 335] width 93 height 13
drag, startPoint x: 485, startPoint y: 335, endPoint x: 451, endPoint y: 369, distance: 48.1
click at [451, 369] on div "Skilagreinar Samtals punktar : 19 Punktar Ferðaávísun : 0 kr. júlí 2025 Ekki gr…" at bounding box center [756, 226] width 1513 height 356
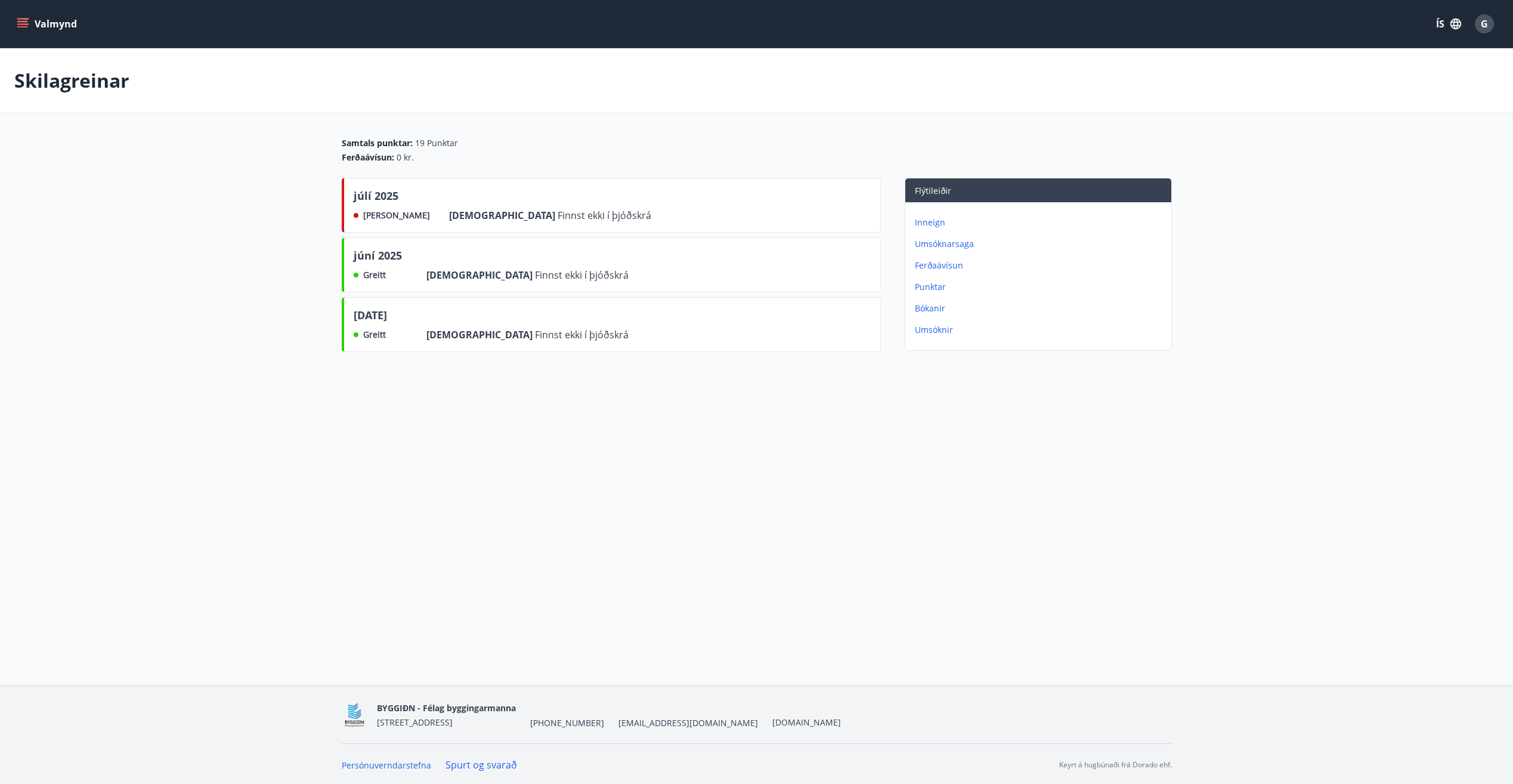
click at [22, 25] on icon "menu" at bounding box center [22, 24] width 12 height 12
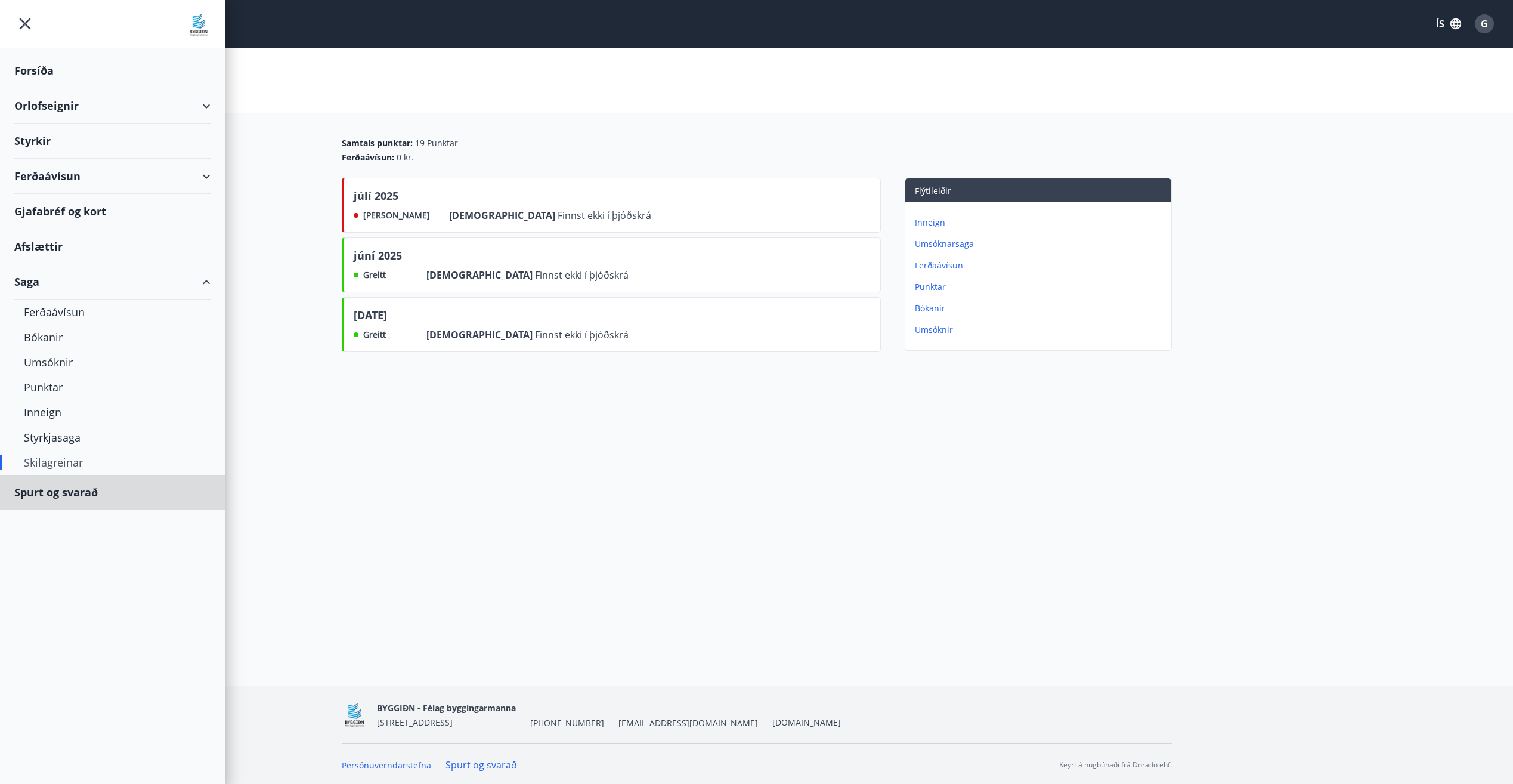
click at [90, 495] on div "Spurt og svarað" at bounding box center [112, 492] width 196 height 35
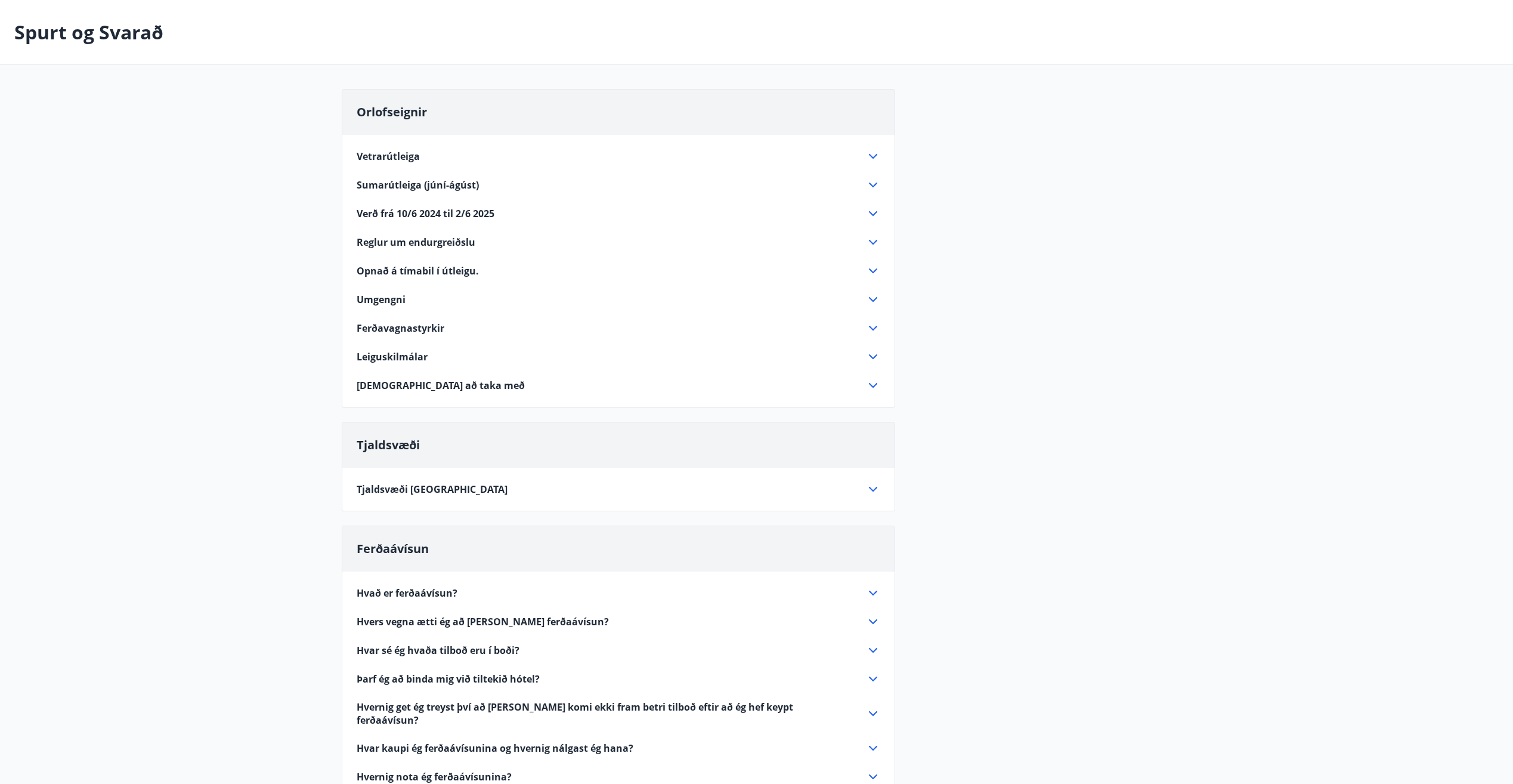
scroll to position [42, 0]
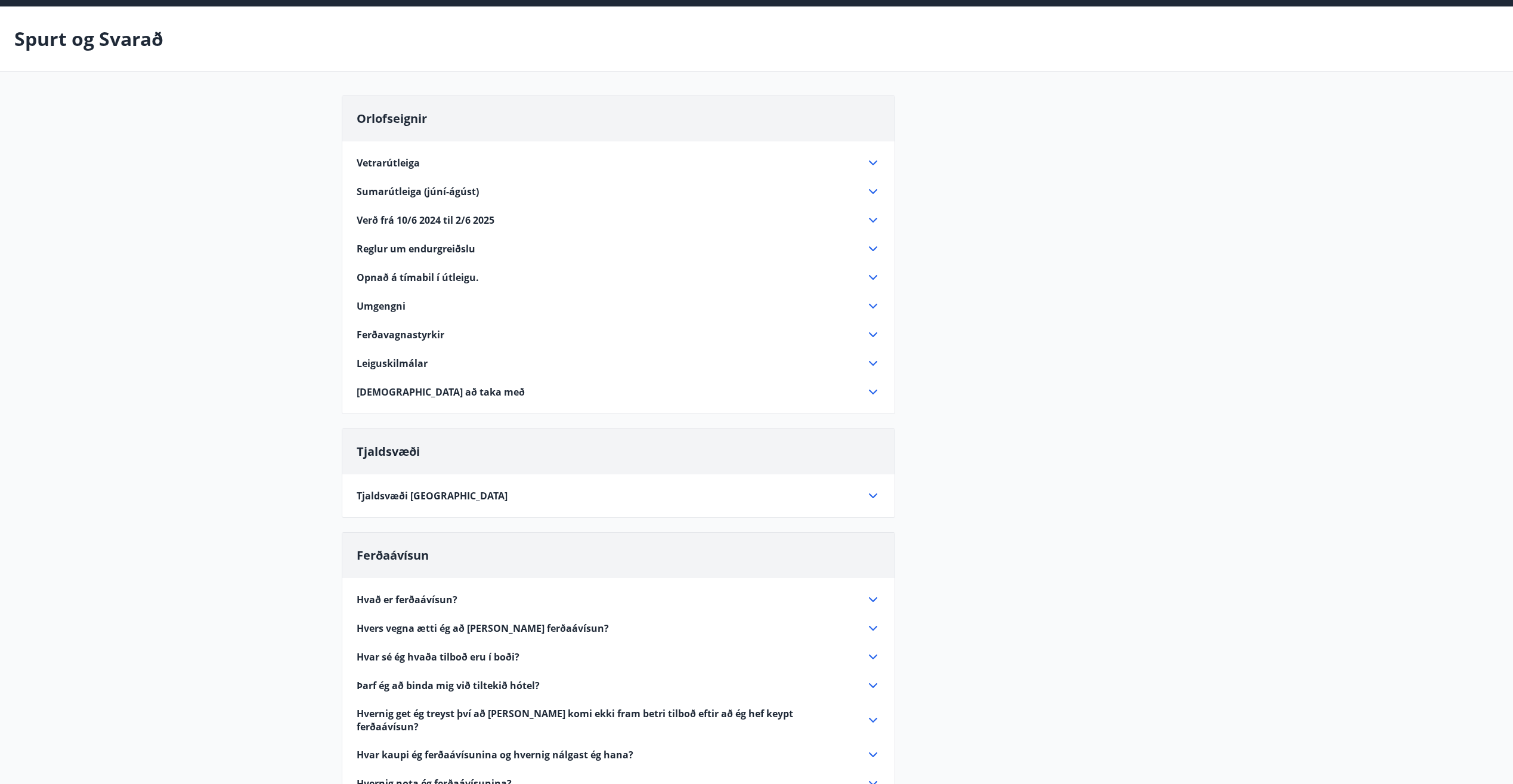
click at [877, 245] on icon at bounding box center [873, 249] width 14 height 14
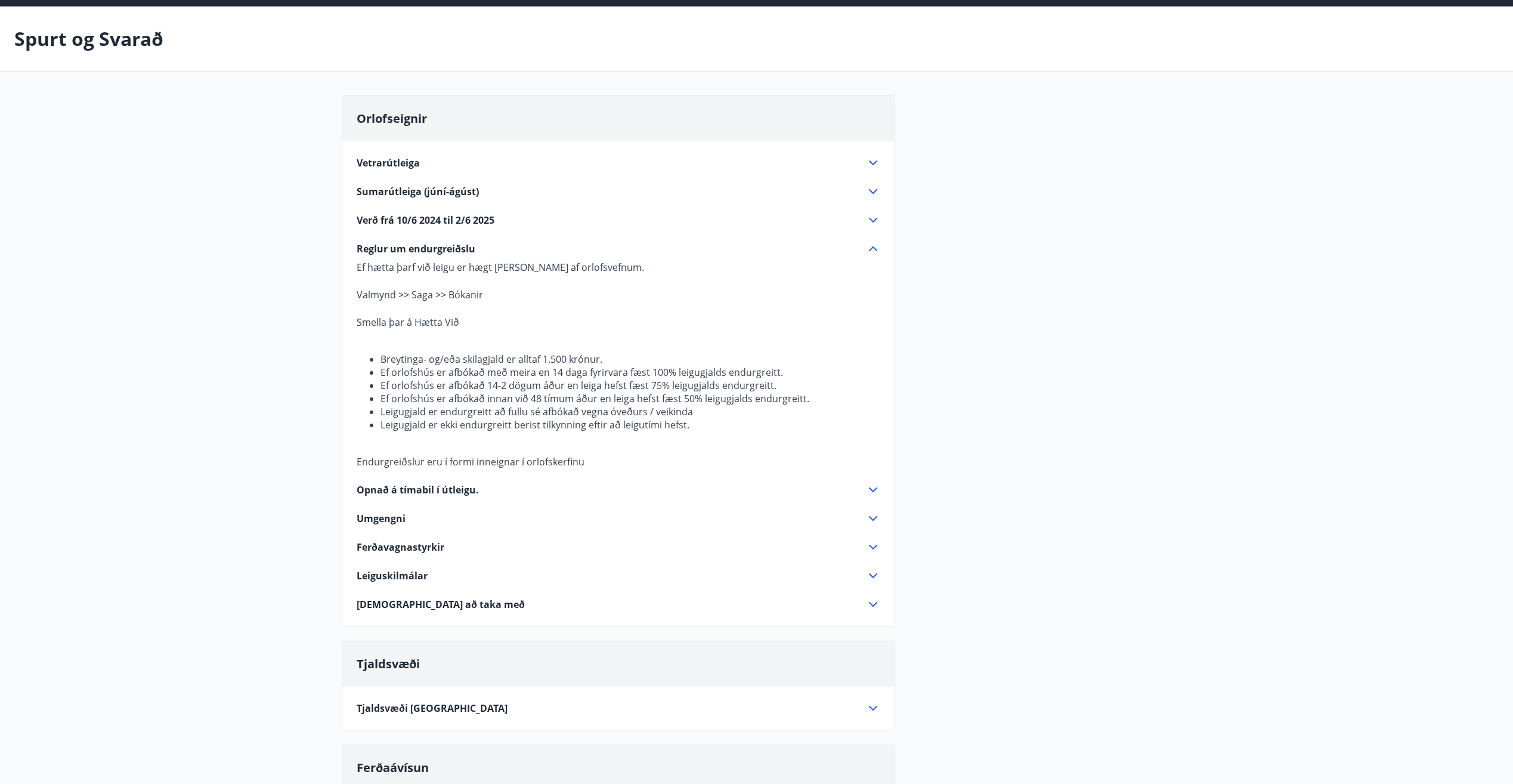
click at [876, 244] on icon at bounding box center [873, 249] width 14 height 14
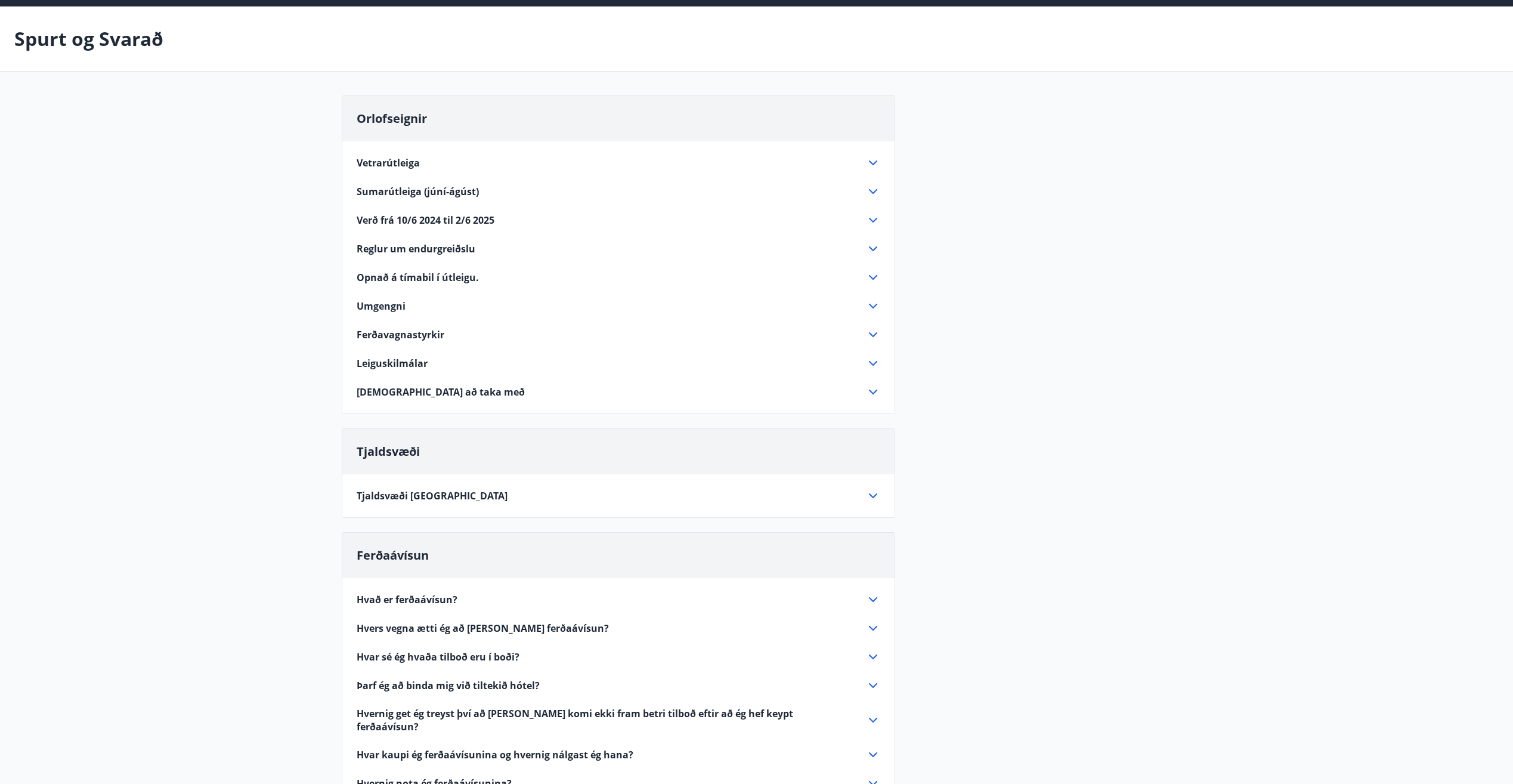
click at [868, 362] on icon at bounding box center [873, 363] width 14 height 14
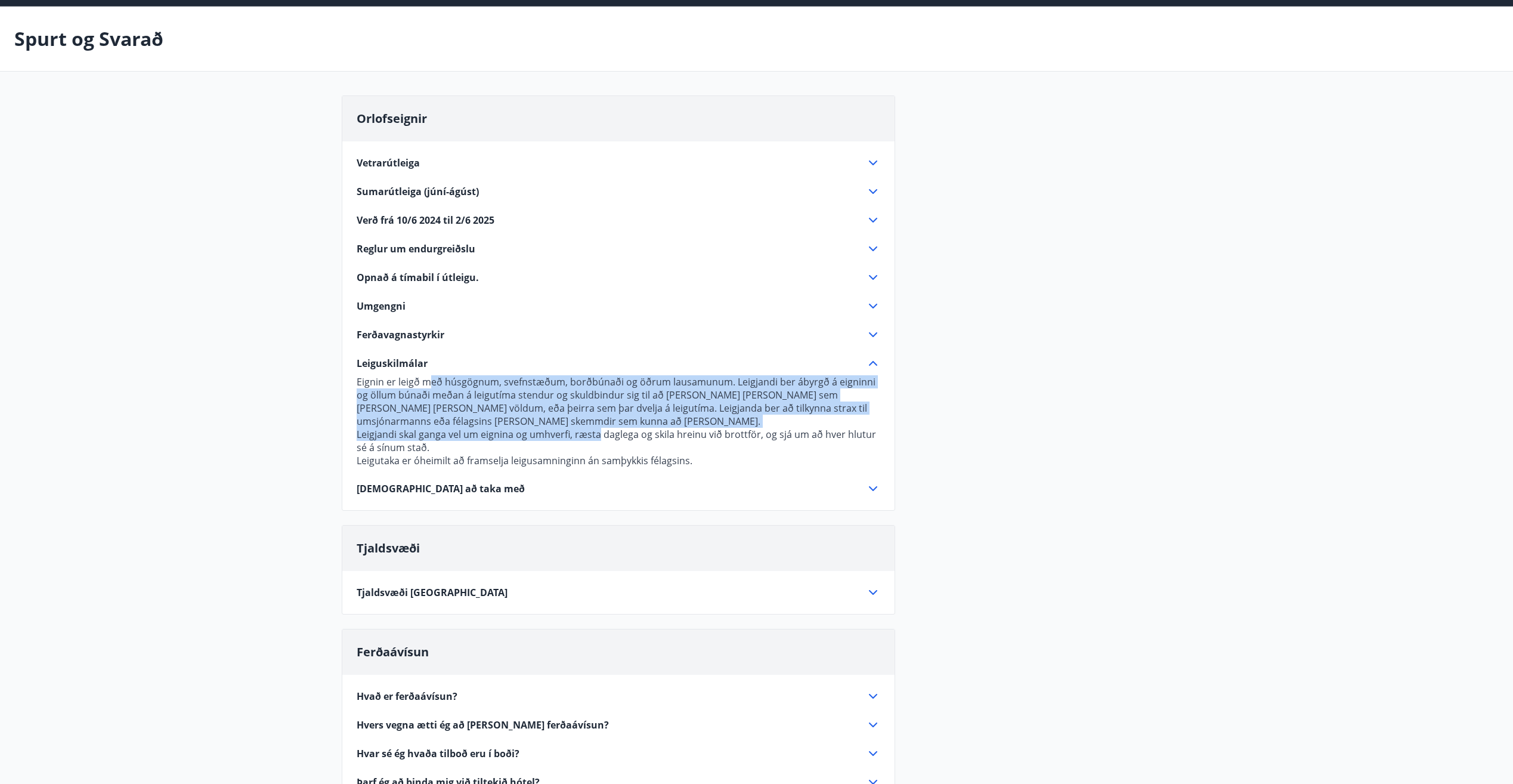
drag, startPoint x: 428, startPoint y: 383, endPoint x: 594, endPoint y: 440, distance: 175.5
click at [594, 440] on p "Eignin er leigð með húsgögnum, svefnstæðum, borðbúnaði og öðrum lausamunum. Lei…" at bounding box center [618, 421] width 524 height 92
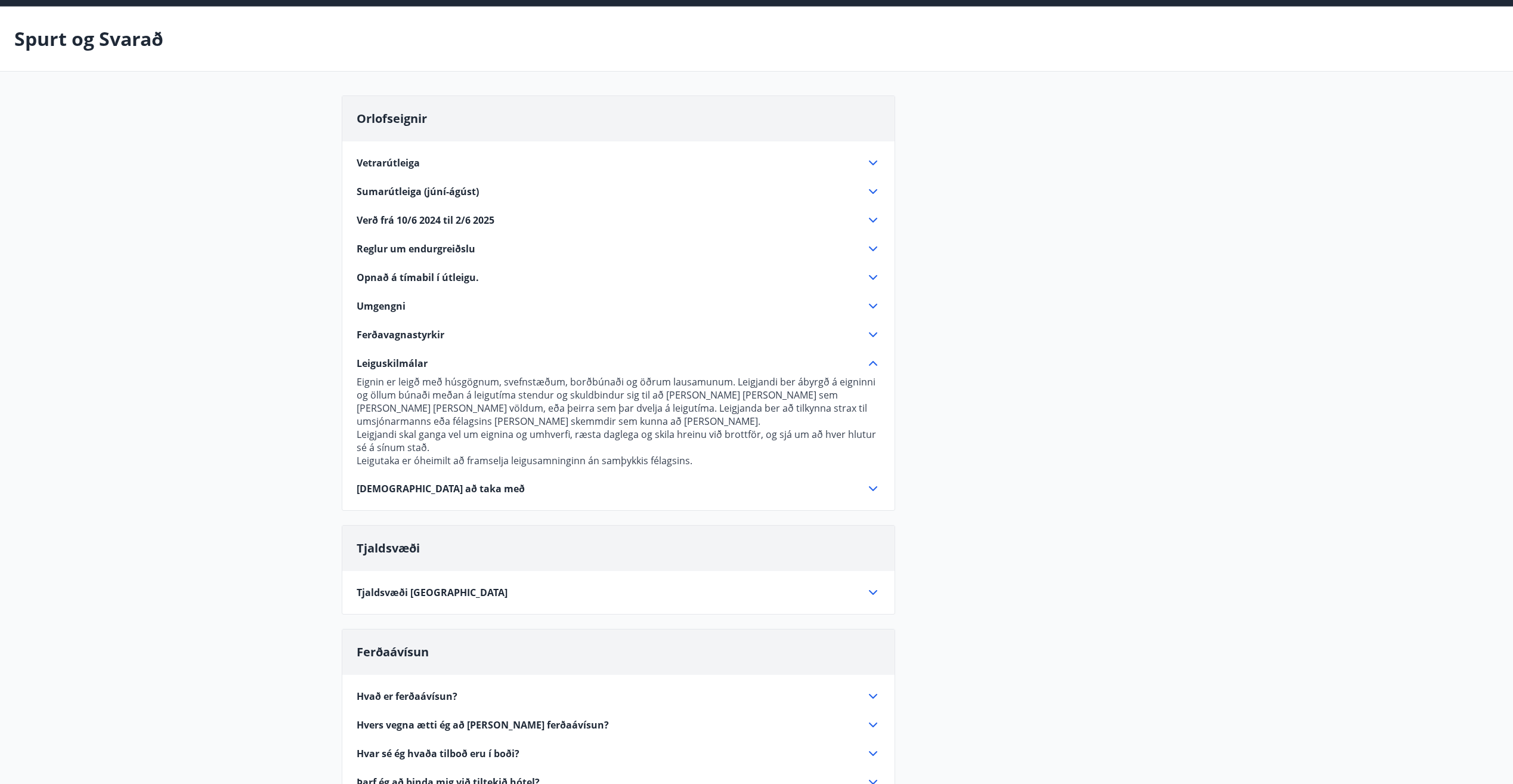
drag, startPoint x: 594, startPoint y: 440, endPoint x: 528, endPoint y: 459, distance: 68.7
click at [528, 459] on p "Leigutaka er óheimilt að framselja leigusamninginn án samþykkis félagsins." at bounding box center [618, 461] width 524 height 13
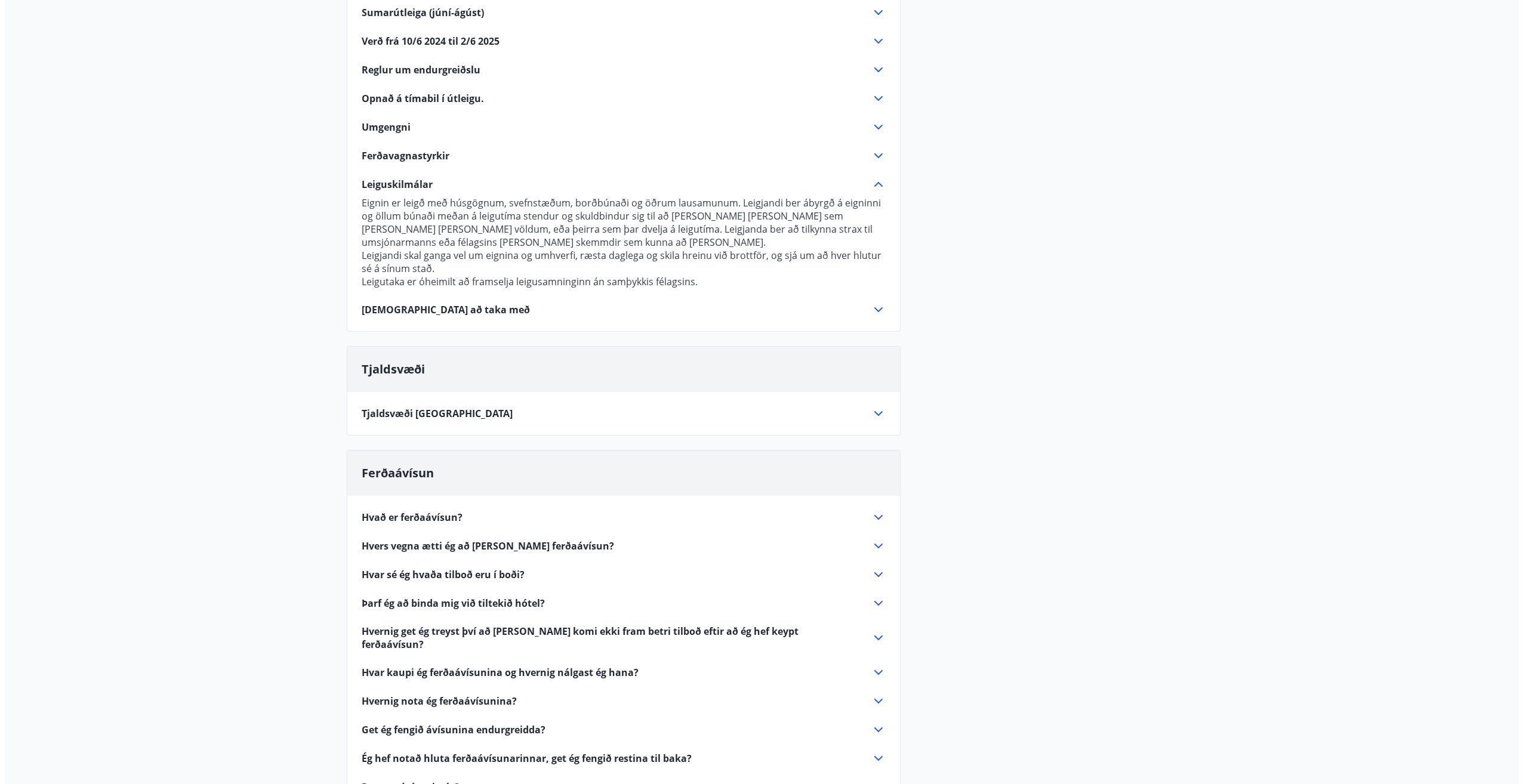
scroll to position [0, 0]
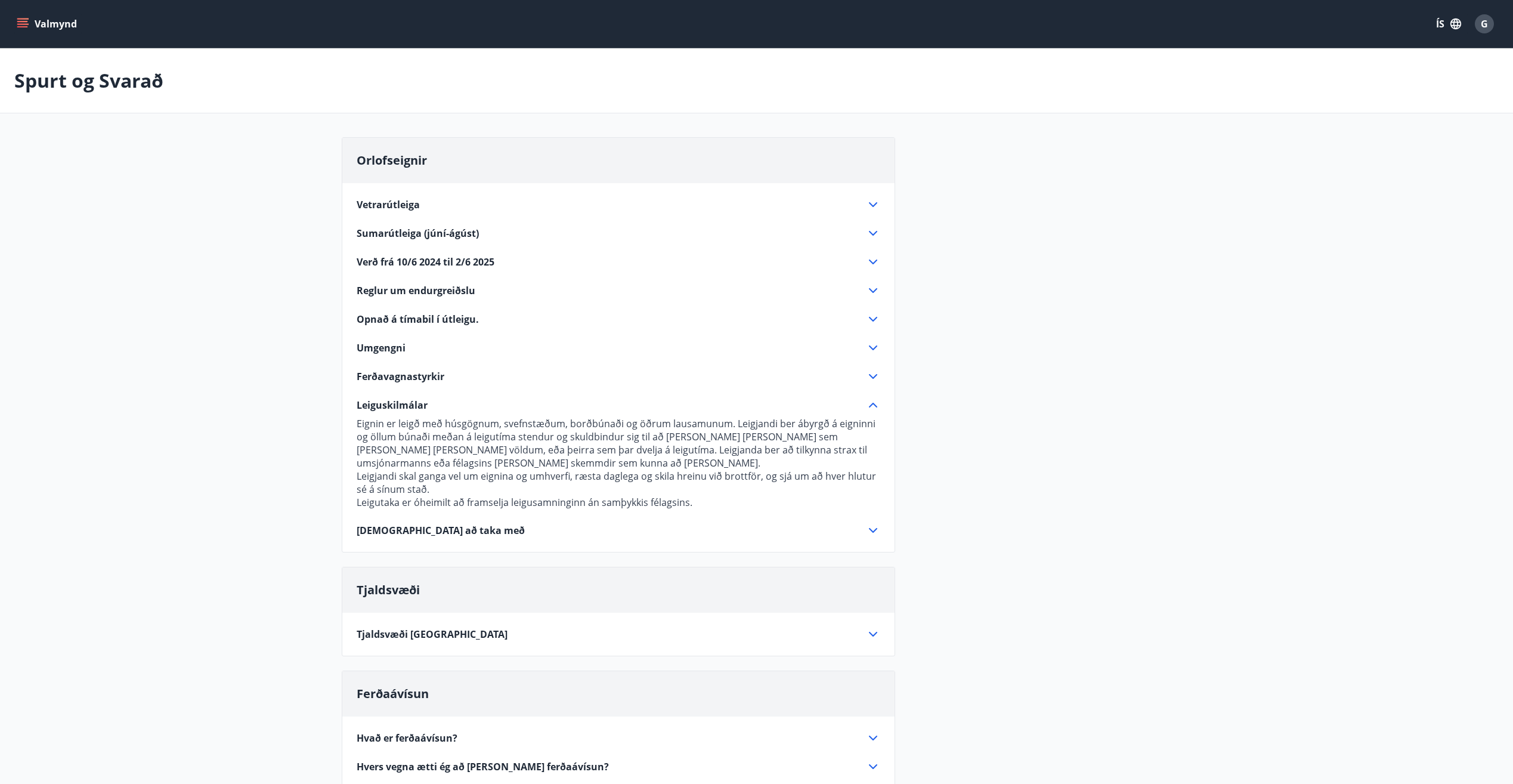
click at [22, 22] on icon "menu" at bounding box center [22, 22] width 11 height 1
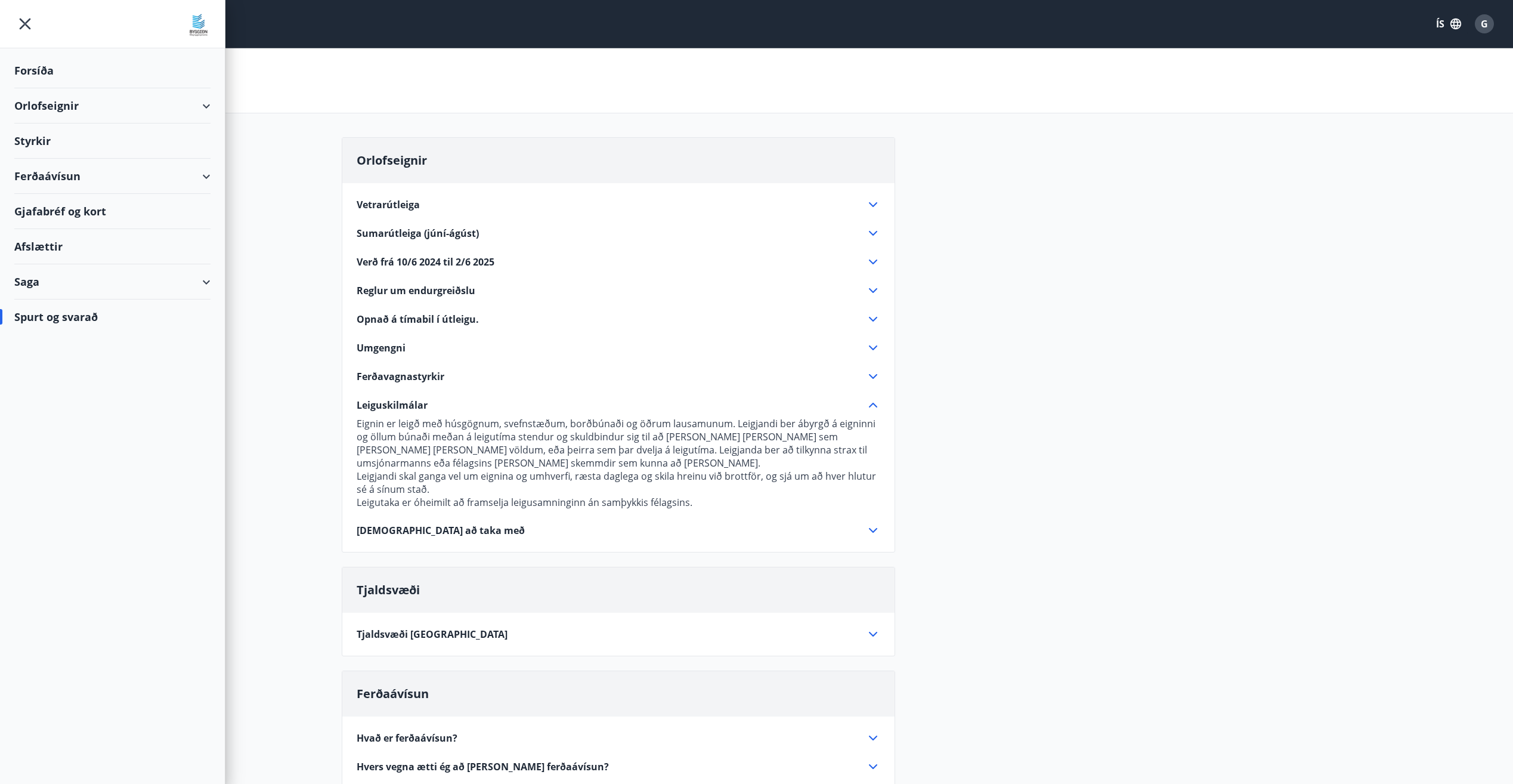
click at [1326, 230] on main "Spurt og Svarað Orlofseignir Vetrarútleiga Flest húsa okkar eru til útleigu að …" at bounding box center [756, 566] width 1513 height 1036
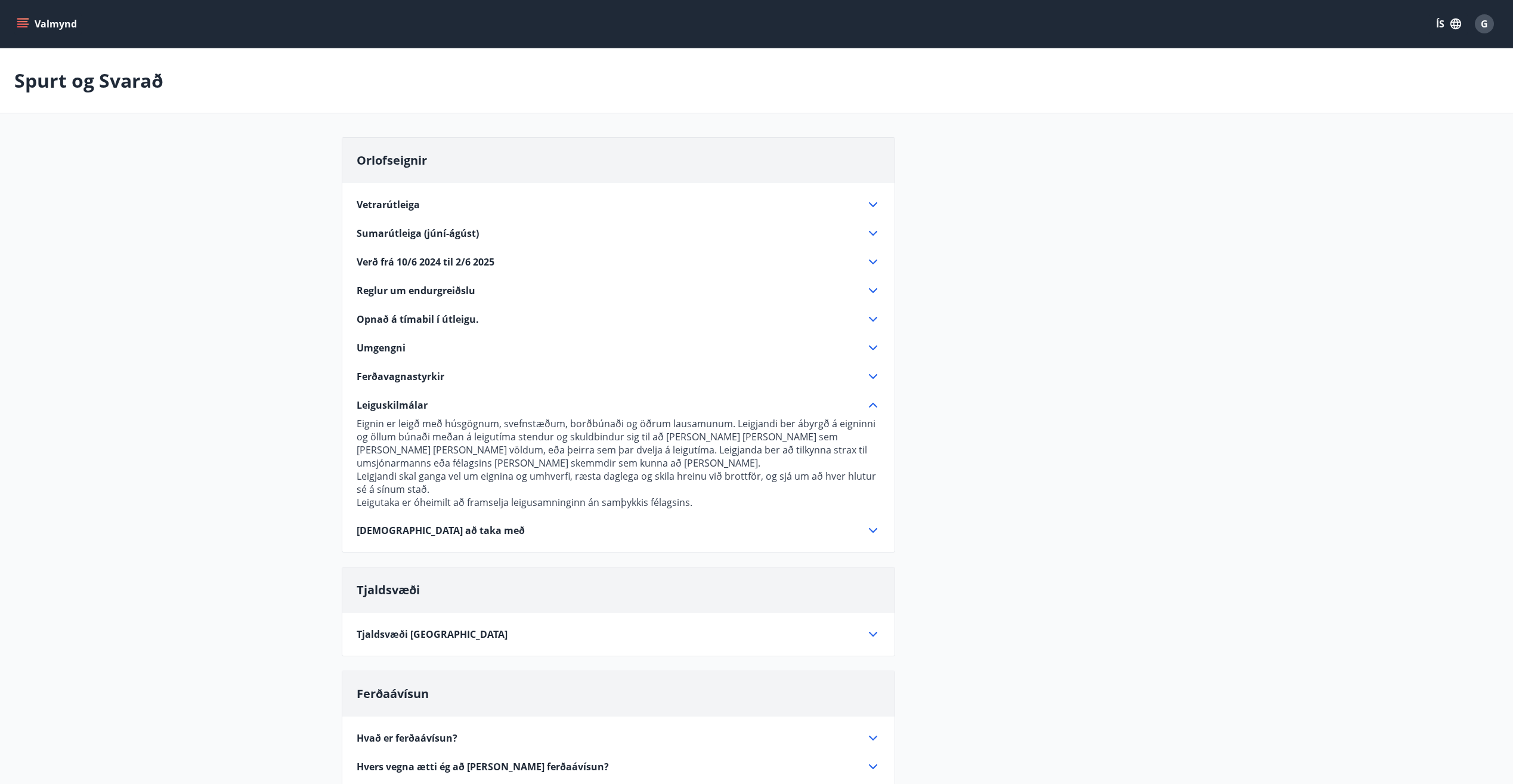
click at [1482, 25] on span "G" at bounding box center [1485, 24] width 7 height 13
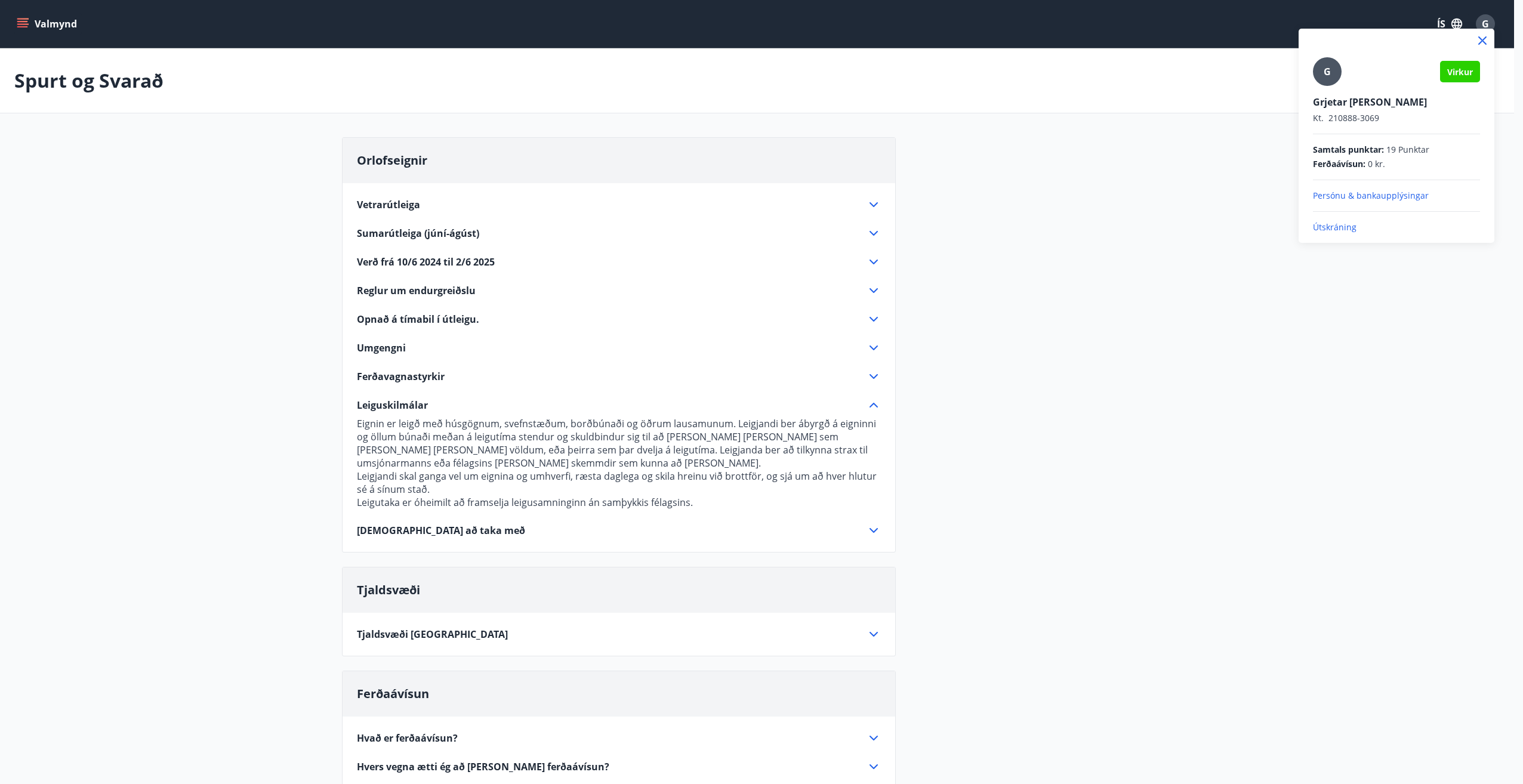
click at [1345, 226] on p "Útskráning" at bounding box center [1396, 227] width 167 height 12
